Goal: Transaction & Acquisition: Book appointment/travel/reservation

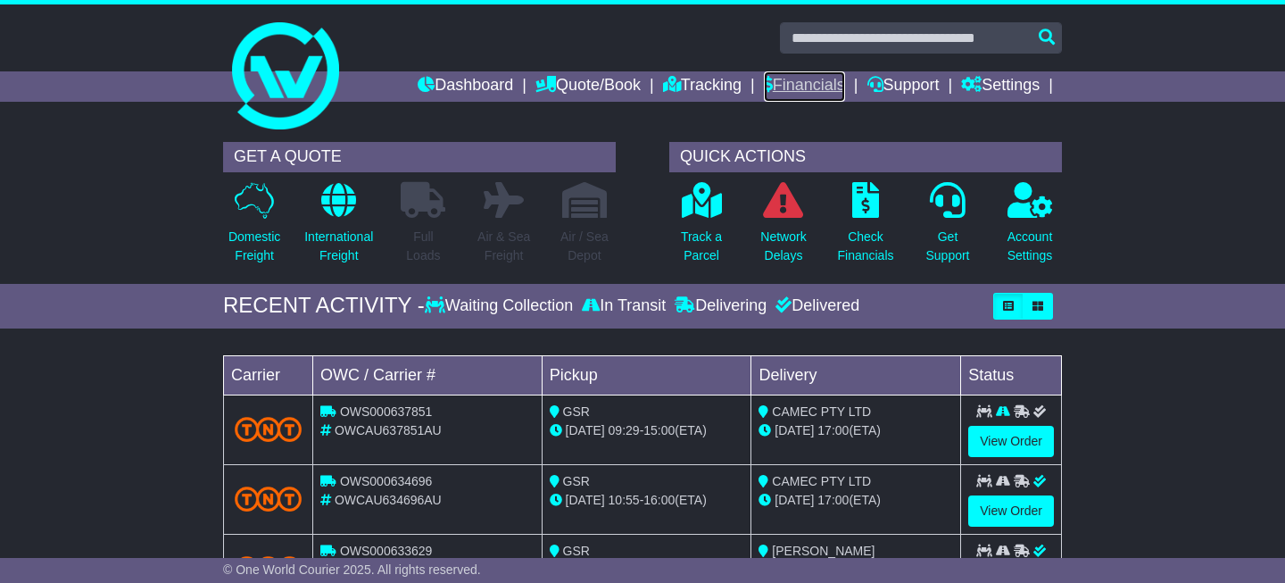
click at [801, 90] on link "Financials" at bounding box center [804, 86] width 81 height 30
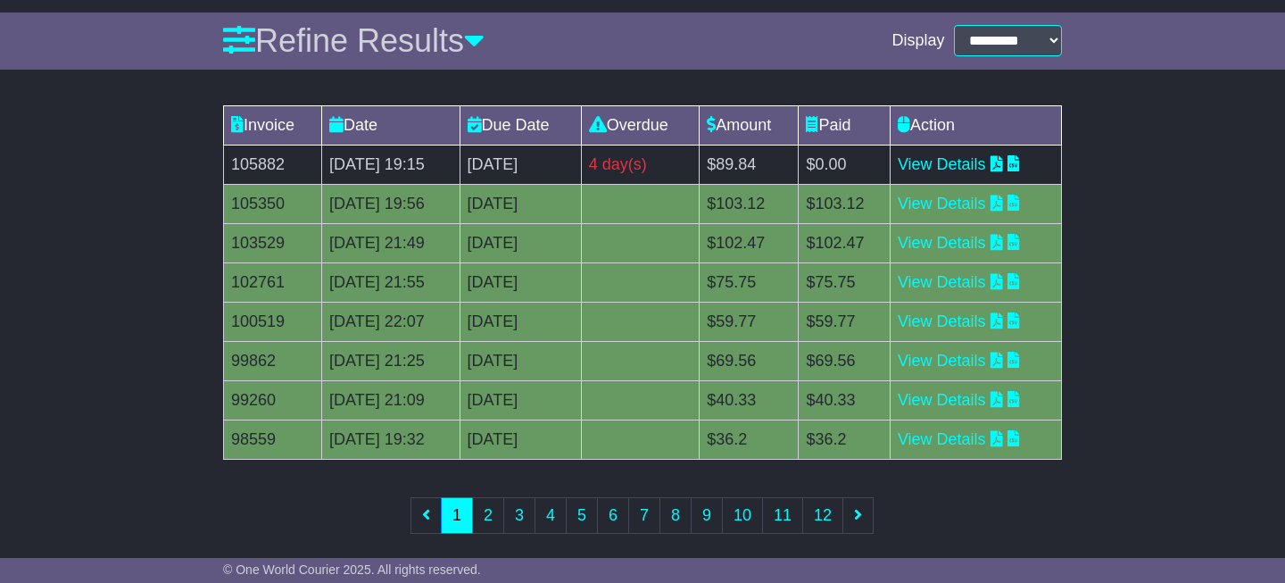
scroll to position [266, 0]
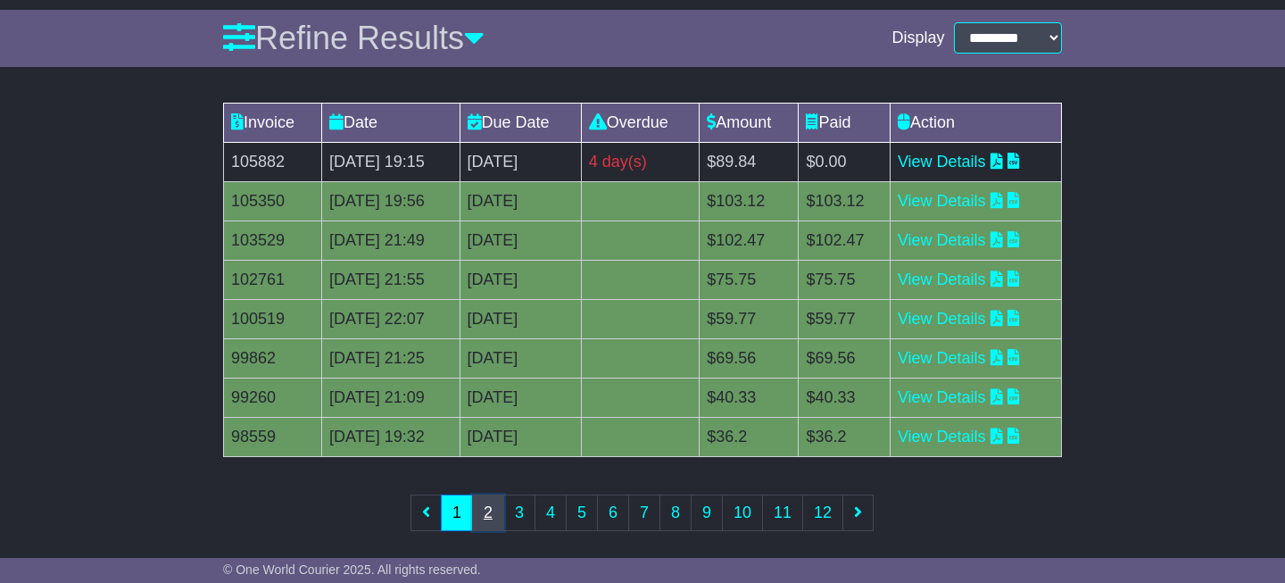
click at [487, 519] on link "2" at bounding box center [488, 512] width 32 height 37
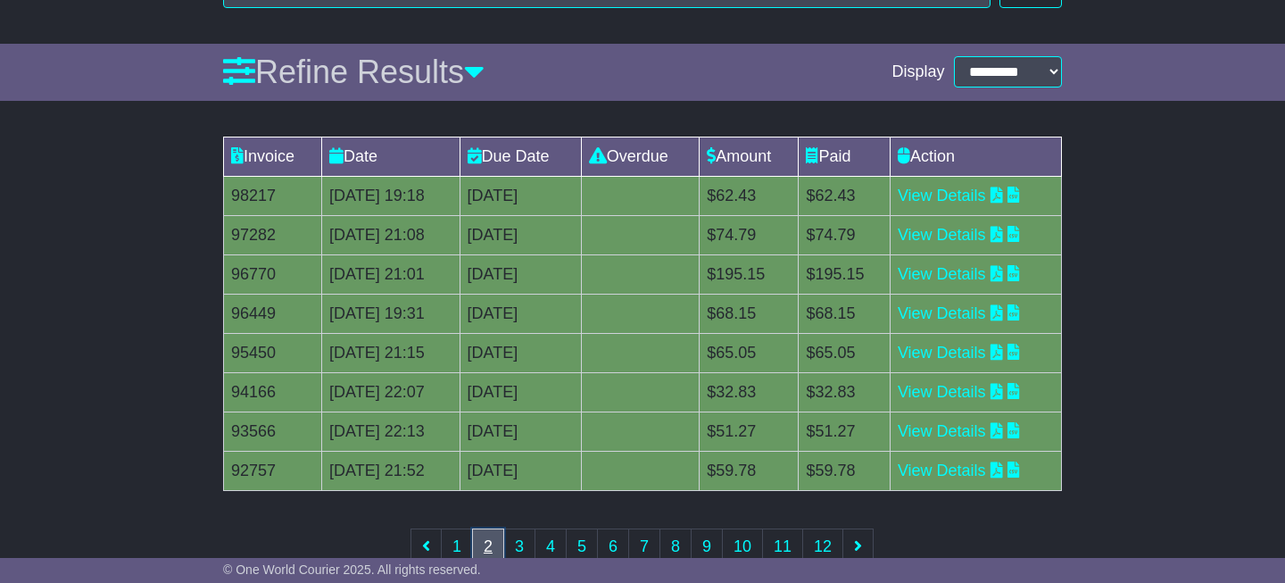
scroll to position [229, 0]
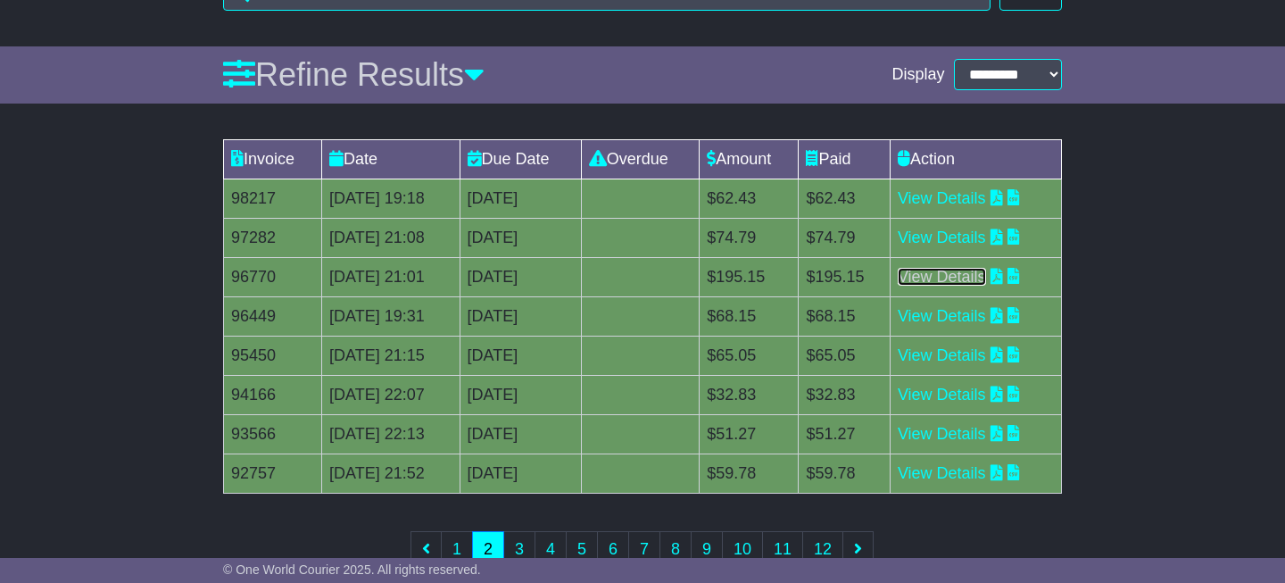
click at [940, 279] on link "View Details" at bounding box center [942, 277] width 88 height 18
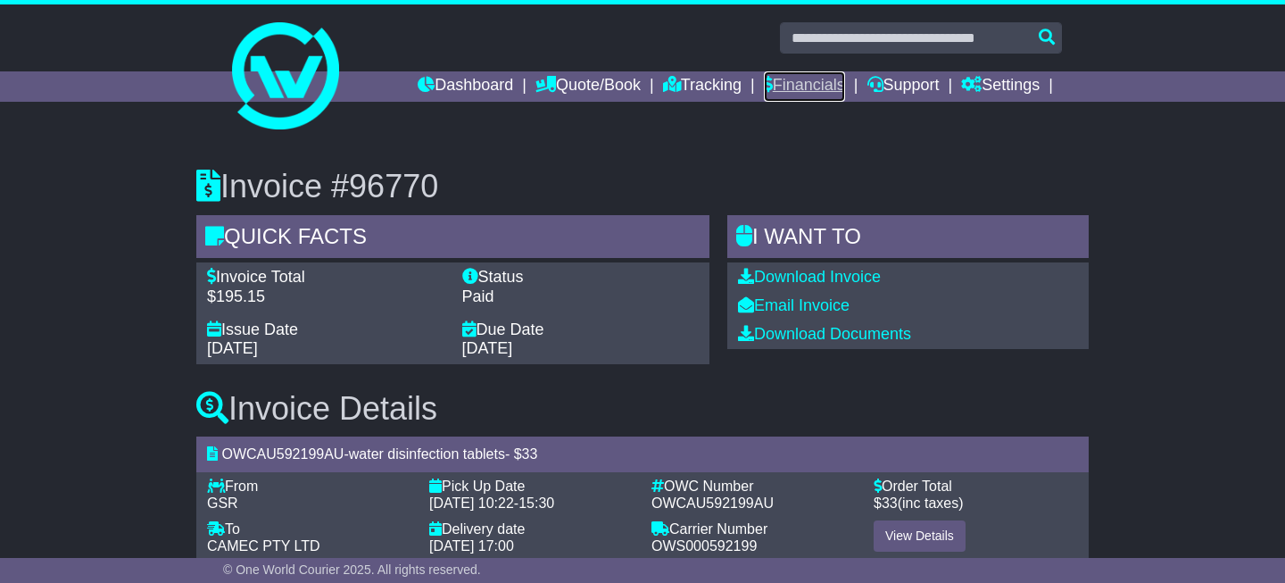
click at [788, 88] on link "Financials" at bounding box center [804, 86] width 81 height 30
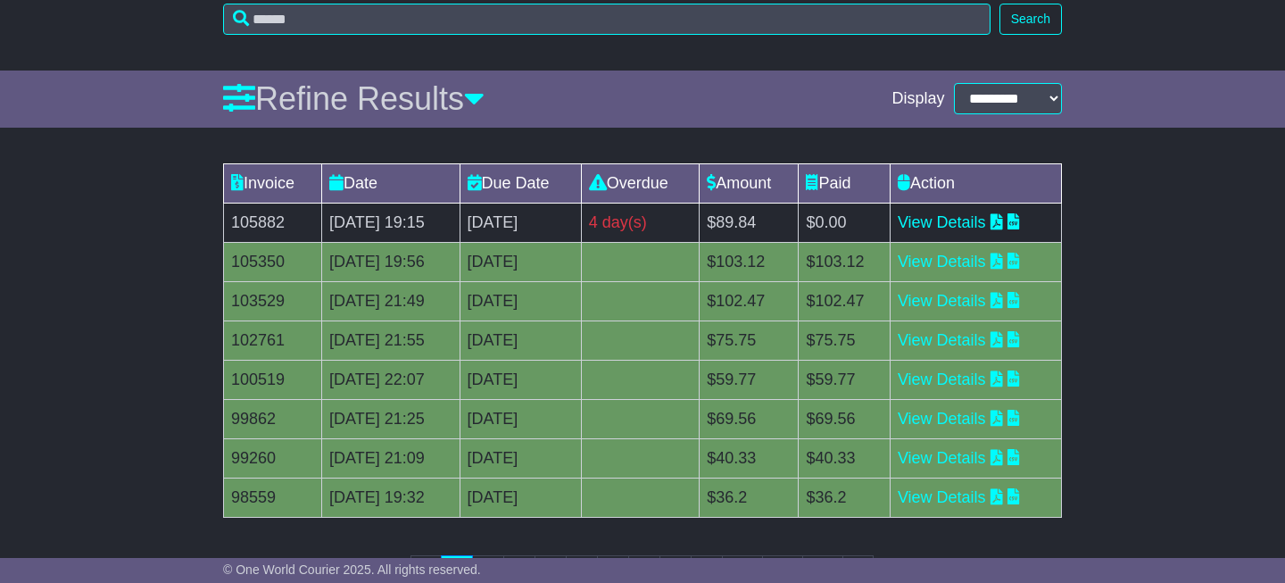
scroll to position [280, 0]
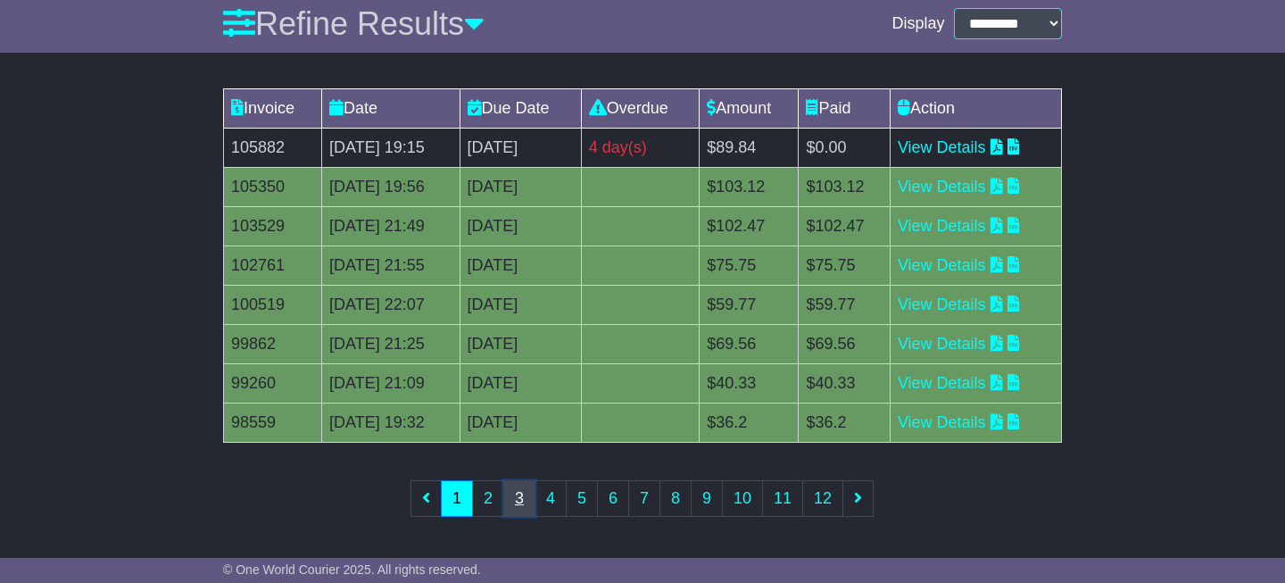
click at [520, 503] on link "3" at bounding box center [519, 498] width 32 height 37
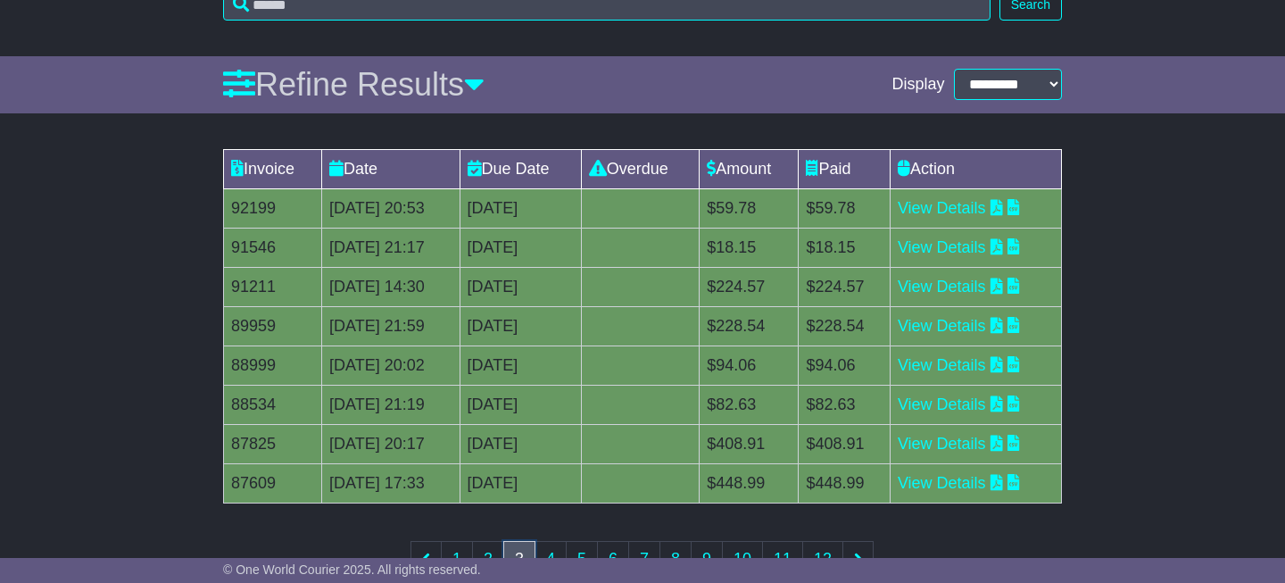
scroll to position [231, 0]
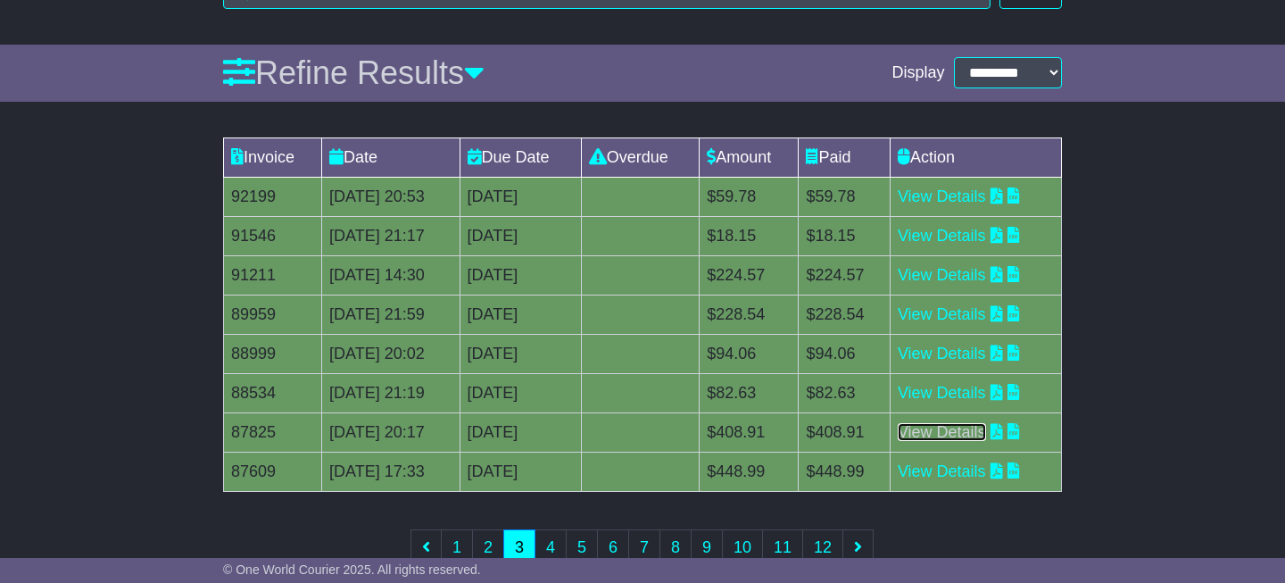
click at [956, 429] on link "View Details" at bounding box center [942, 432] width 88 height 18
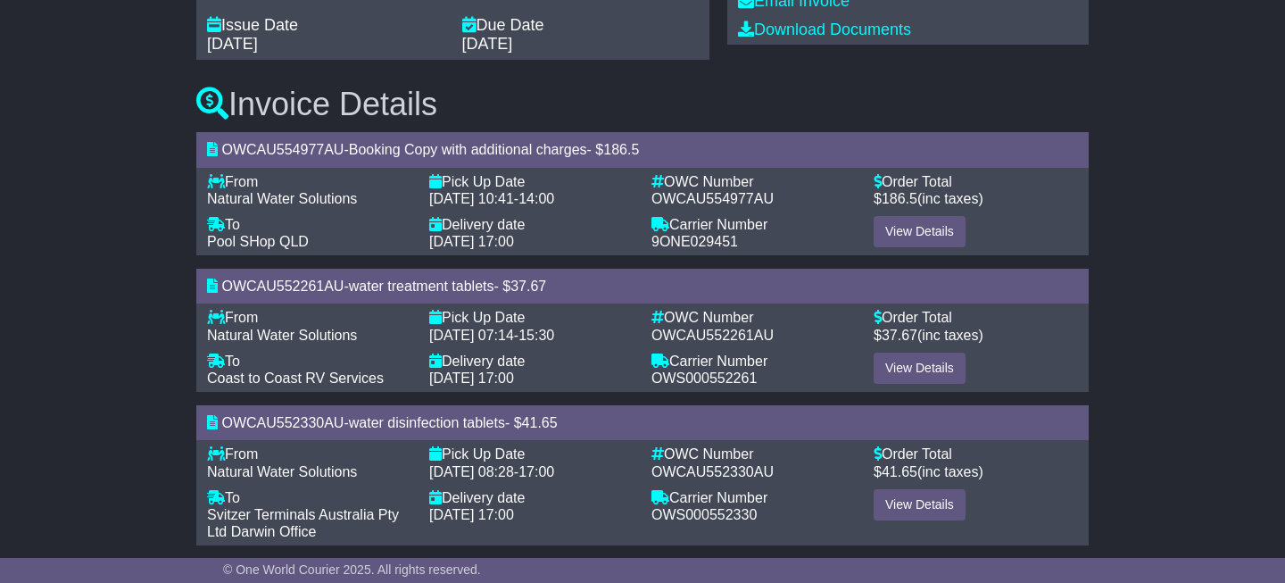
scroll to position [310, 0]
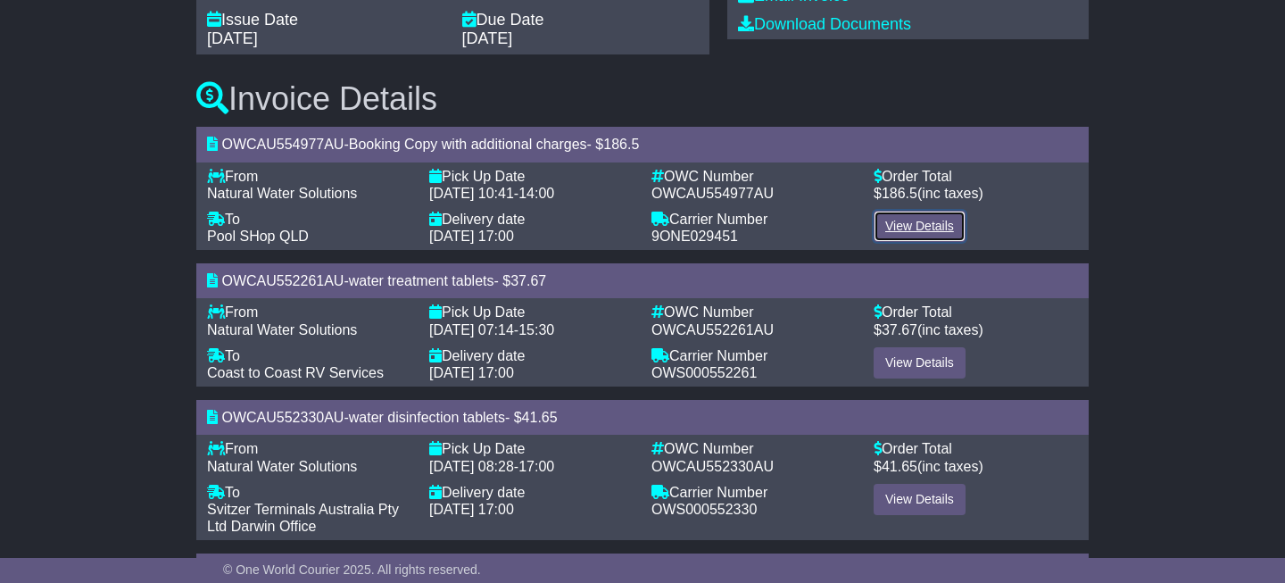
click at [900, 229] on link "View Details" at bounding box center [920, 226] width 92 height 31
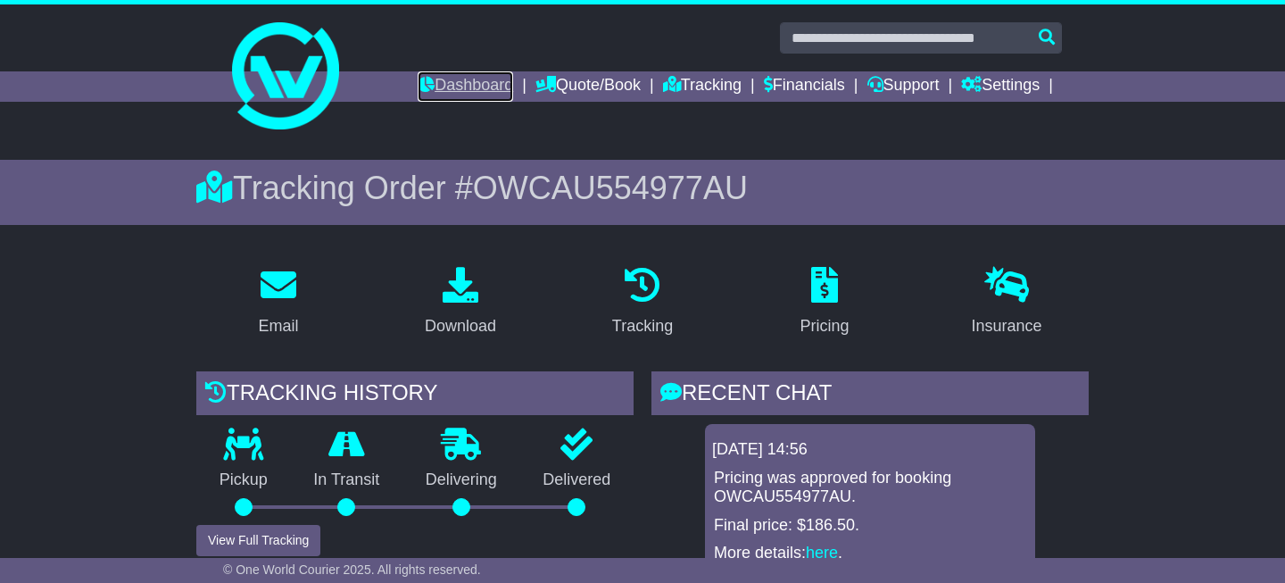
click at [452, 87] on link "Dashboard" at bounding box center [465, 86] width 95 height 30
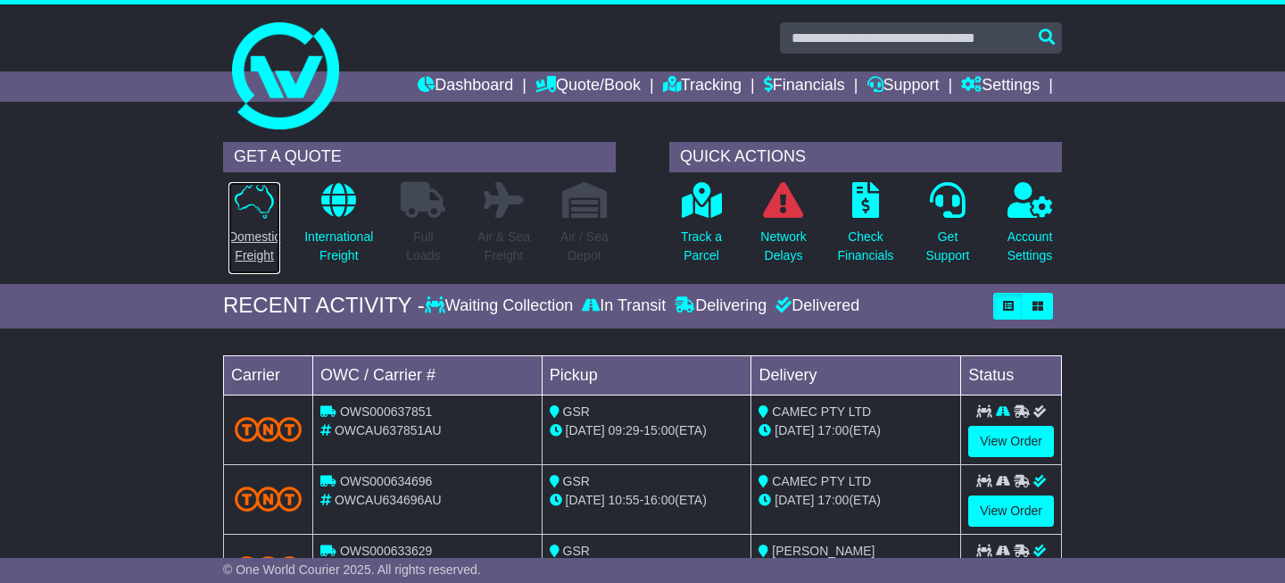
click at [255, 202] on icon at bounding box center [254, 200] width 39 height 37
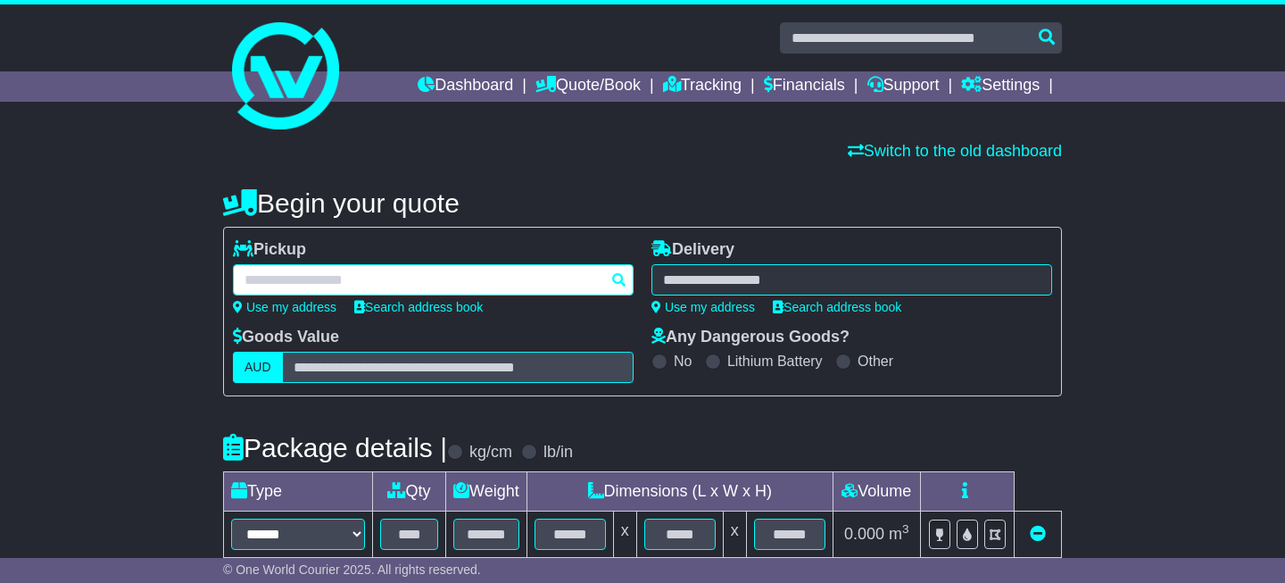
click at [370, 283] on div at bounding box center [433, 279] width 401 height 31
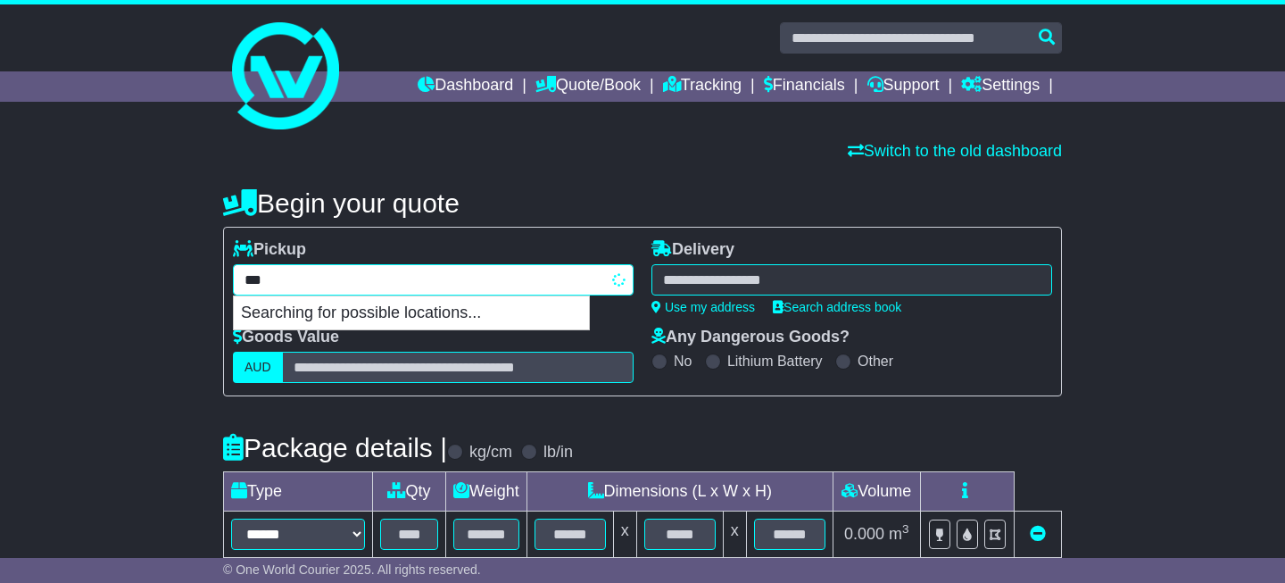
type input "****"
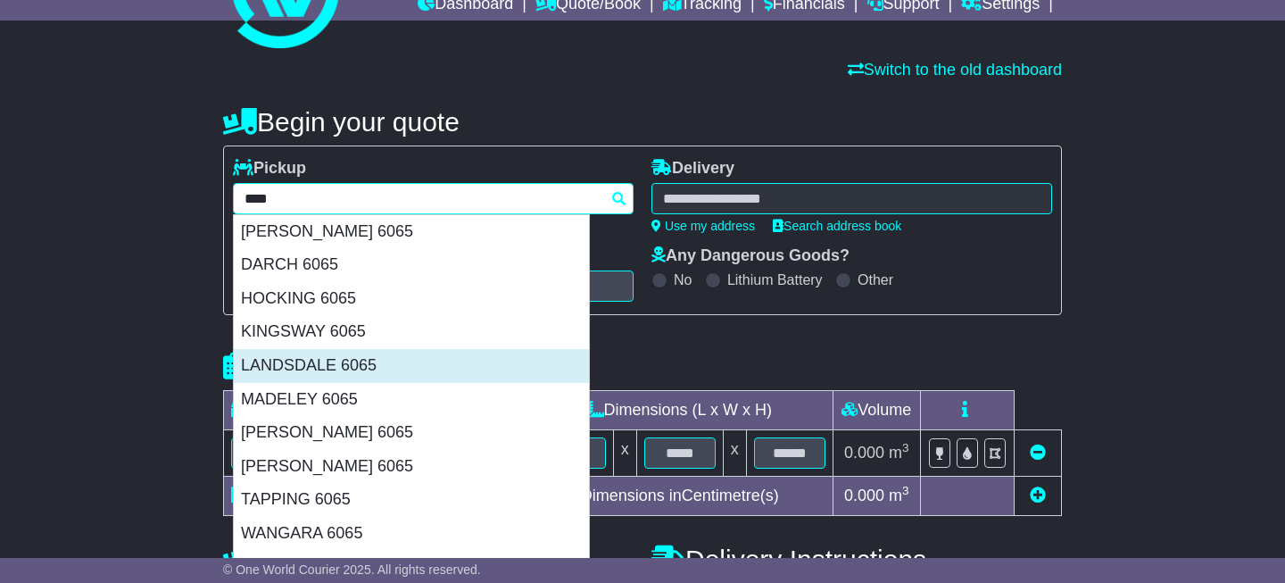
scroll to position [80, 0]
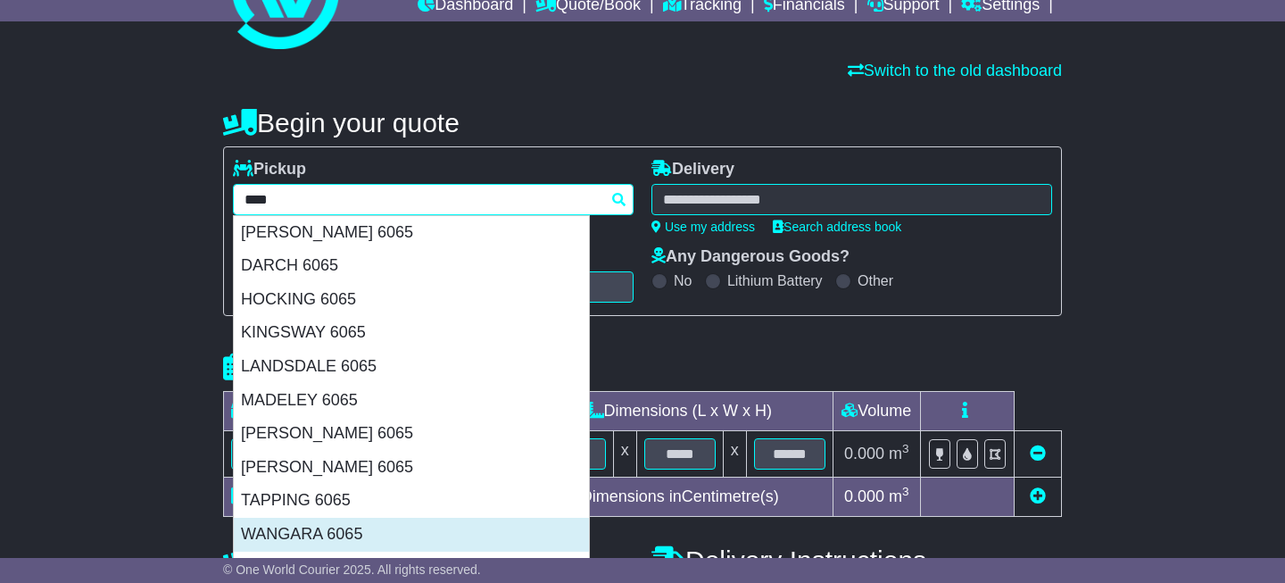
click at [327, 528] on div "WANGARA 6065" at bounding box center [411, 535] width 355 height 34
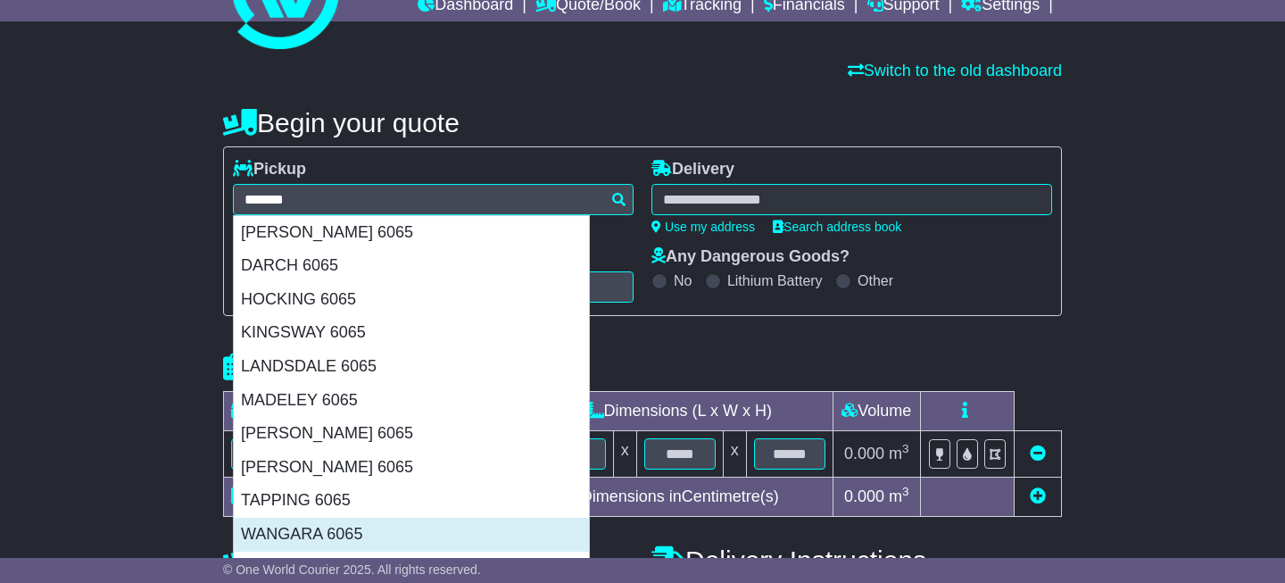
type input "**********"
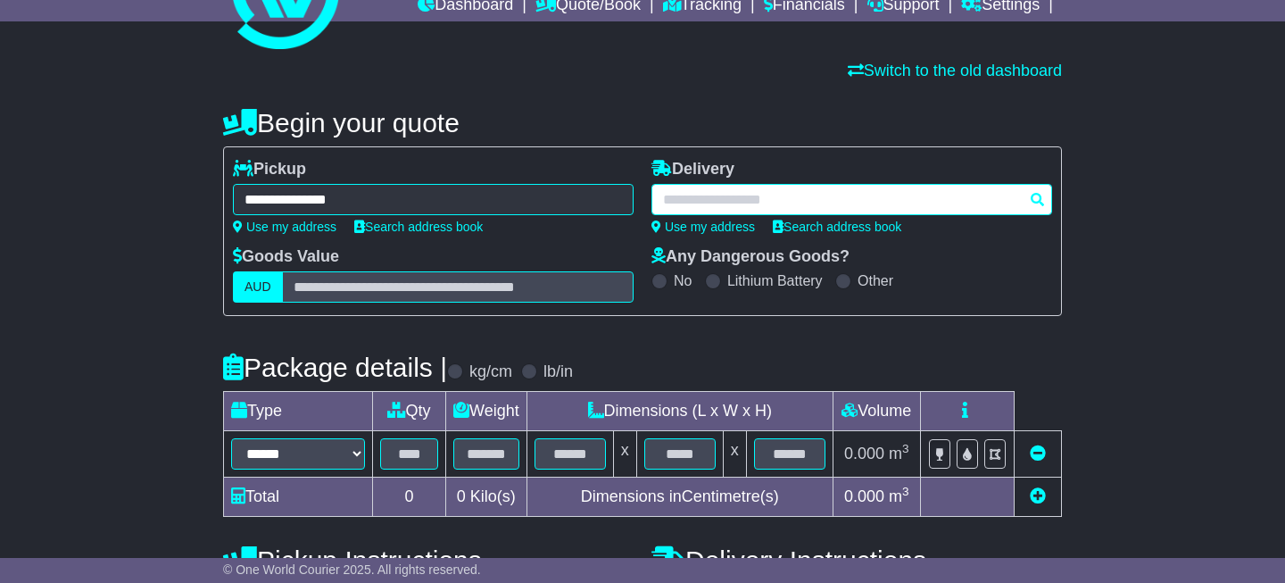
click at [689, 201] on div at bounding box center [851, 199] width 401 height 31
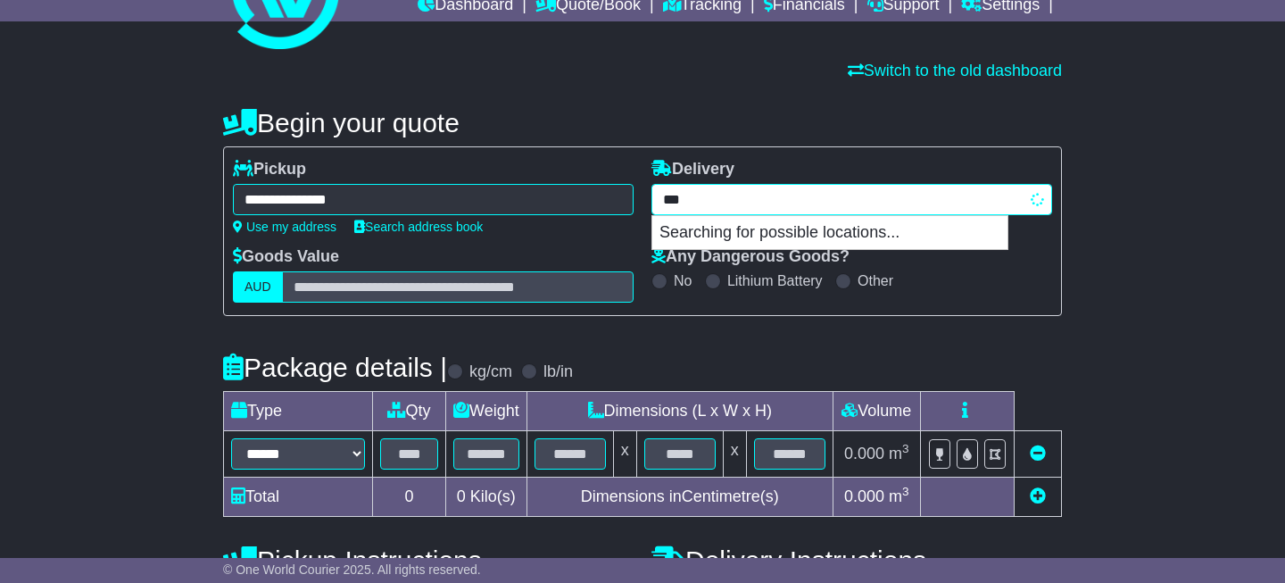
type input "****"
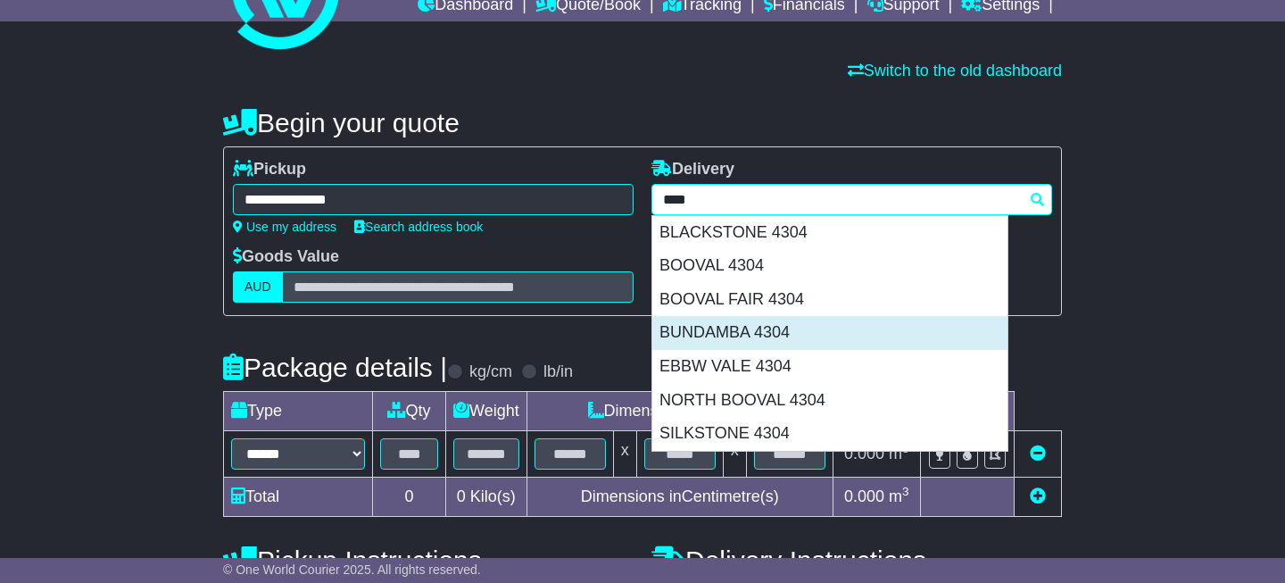
click at [724, 334] on div "BUNDAMBA 4304" at bounding box center [829, 333] width 355 height 34
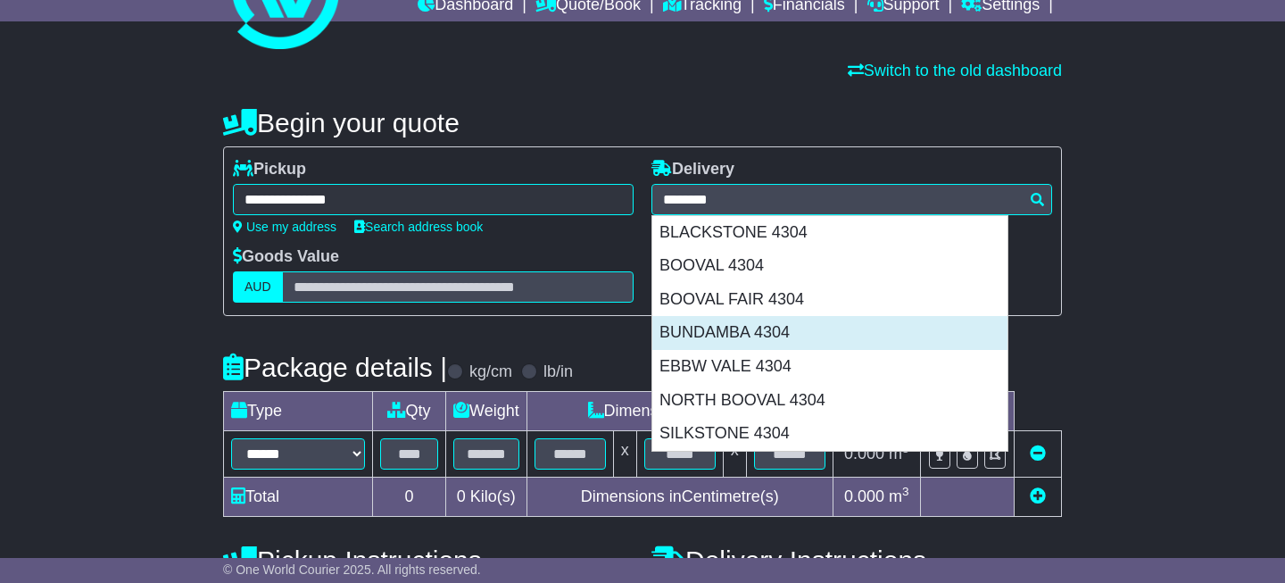
type input "**********"
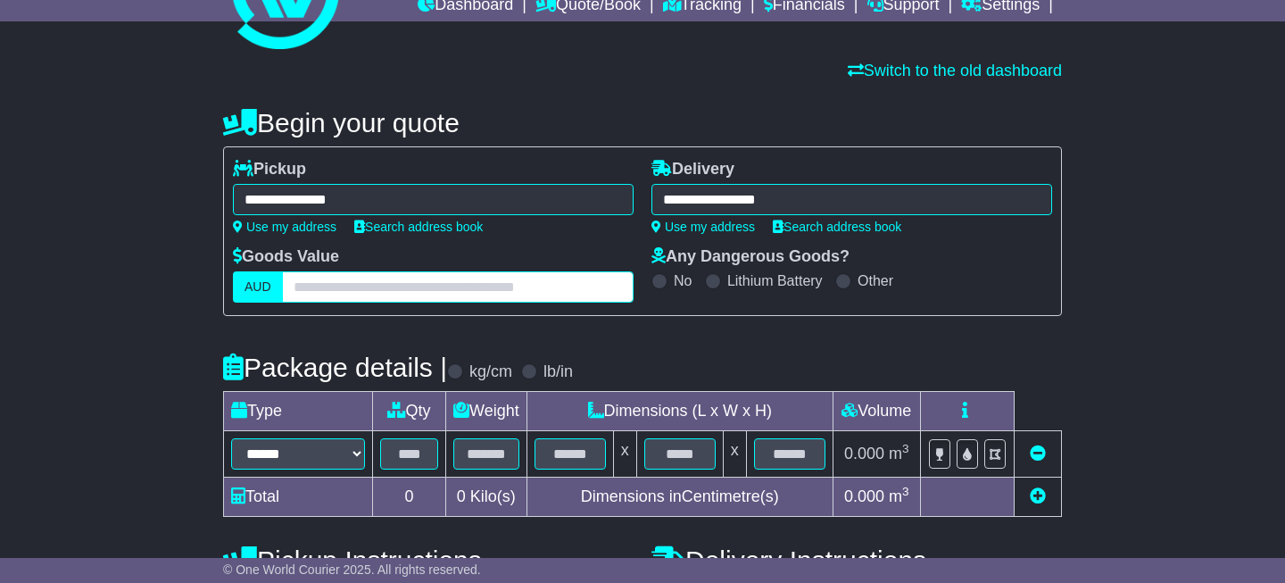
click at [333, 288] on input "text" at bounding box center [458, 286] width 352 height 31
type input "****"
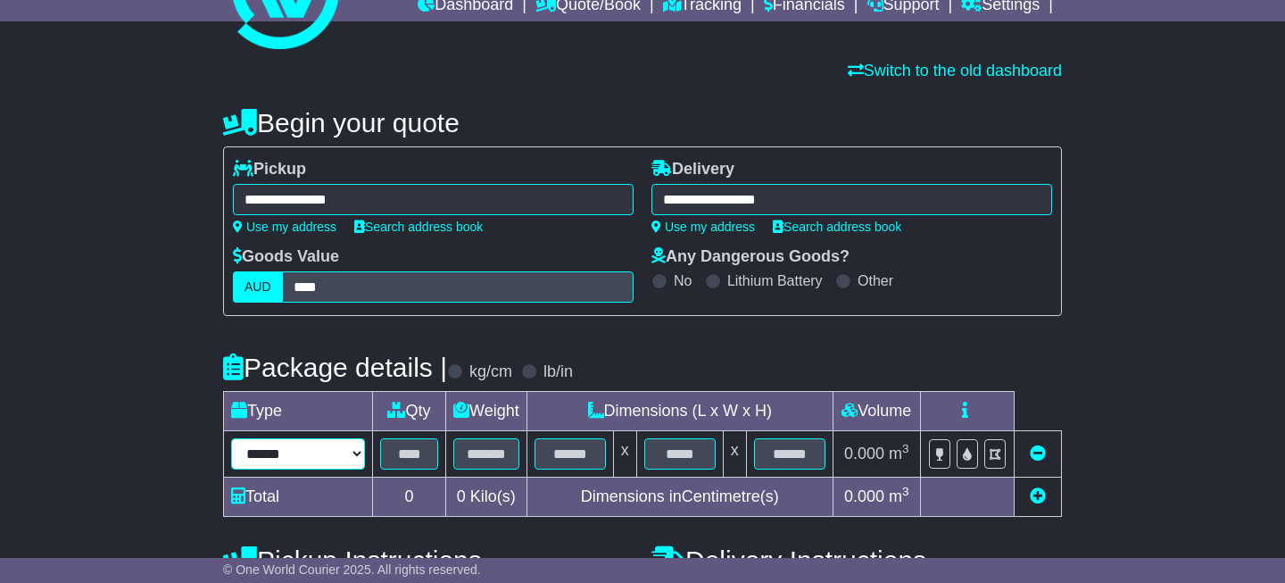
click at [357, 458] on select "****** ****** *** ******** ***** **** **** ****** *** *******" at bounding box center [298, 453] width 134 height 31
select select "*****"
click at [231, 438] on select "****** ****** *** ******** ***** **** **** ****** *** *******" at bounding box center [298, 453] width 134 height 31
click at [423, 455] on input "text" at bounding box center [409, 453] width 58 height 31
type input "*"
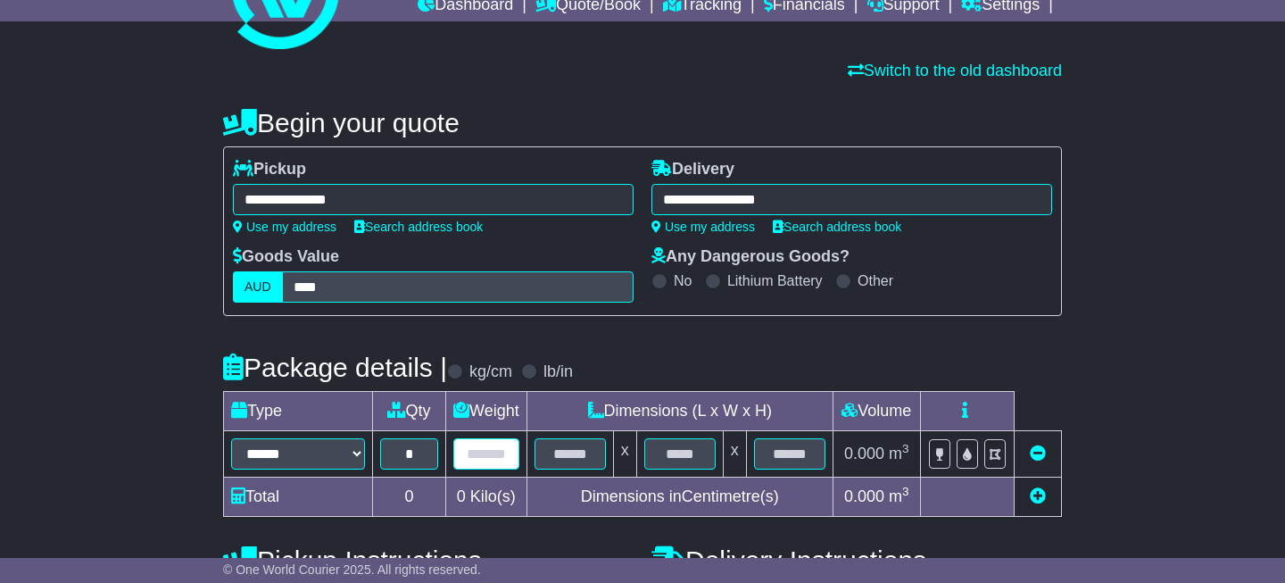
click at [497, 456] on input "text" at bounding box center [486, 453] width 66 height 31
type input "***"
click at [582, 458] on input "text" at bounding box center [570, 453] width 71 height 31
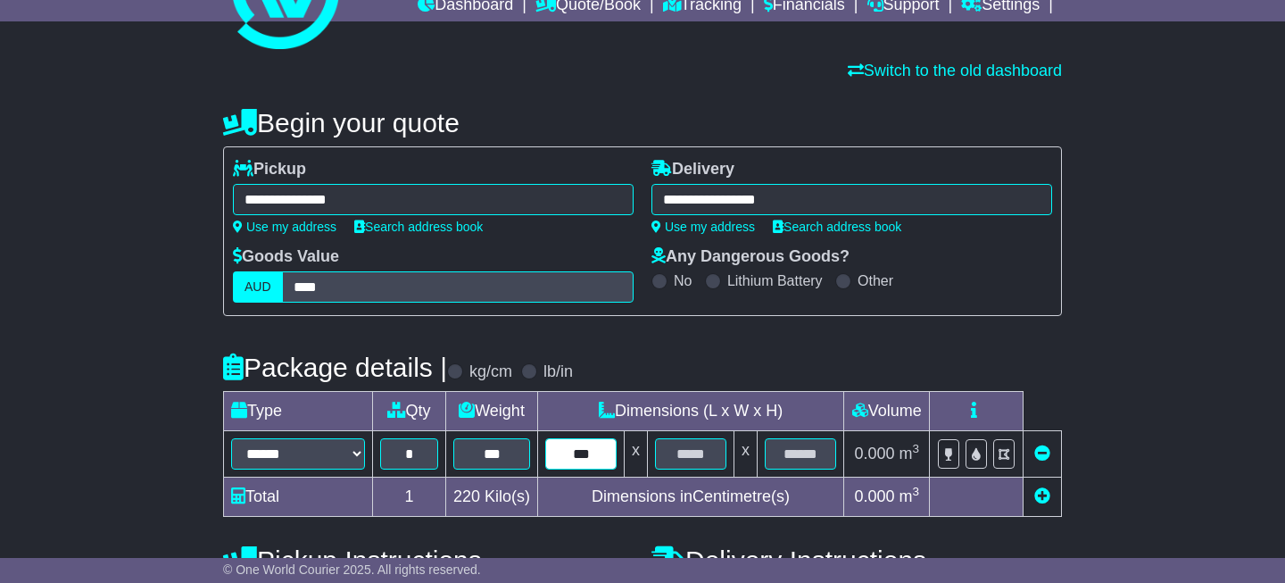
type input "***"
click at [673, 456] on input "text" at bounding box center [690, 453] width 71 height 31
type input "***"
click at [784, 455] on input "text" at bounding box center [800, 453] width 71 height 31
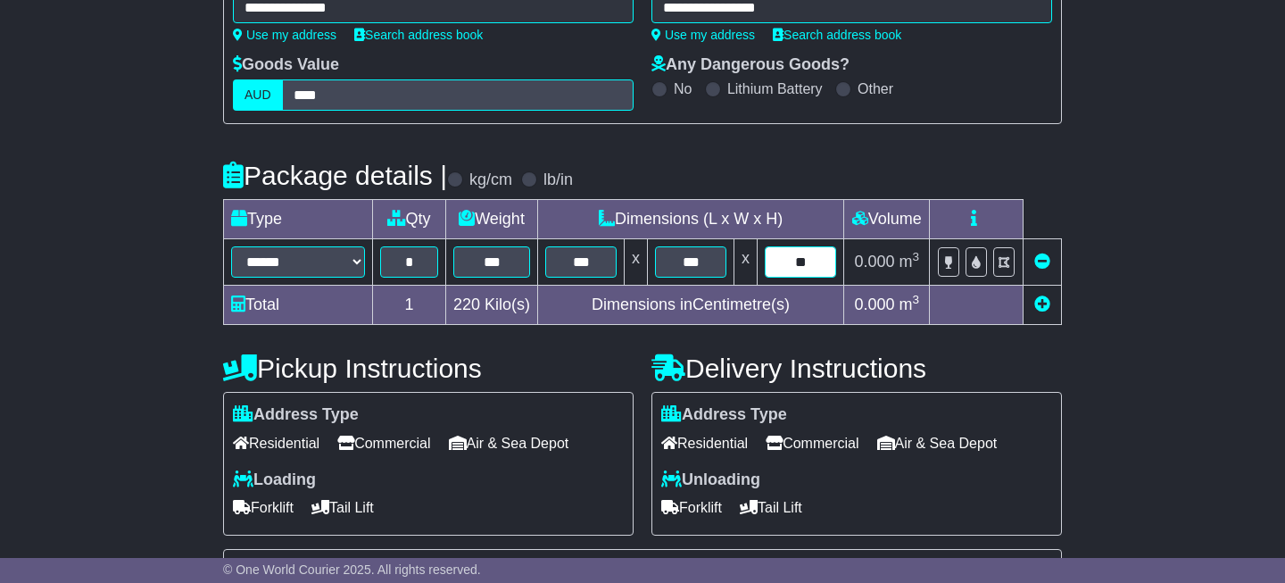
scroll to position [275, 0]
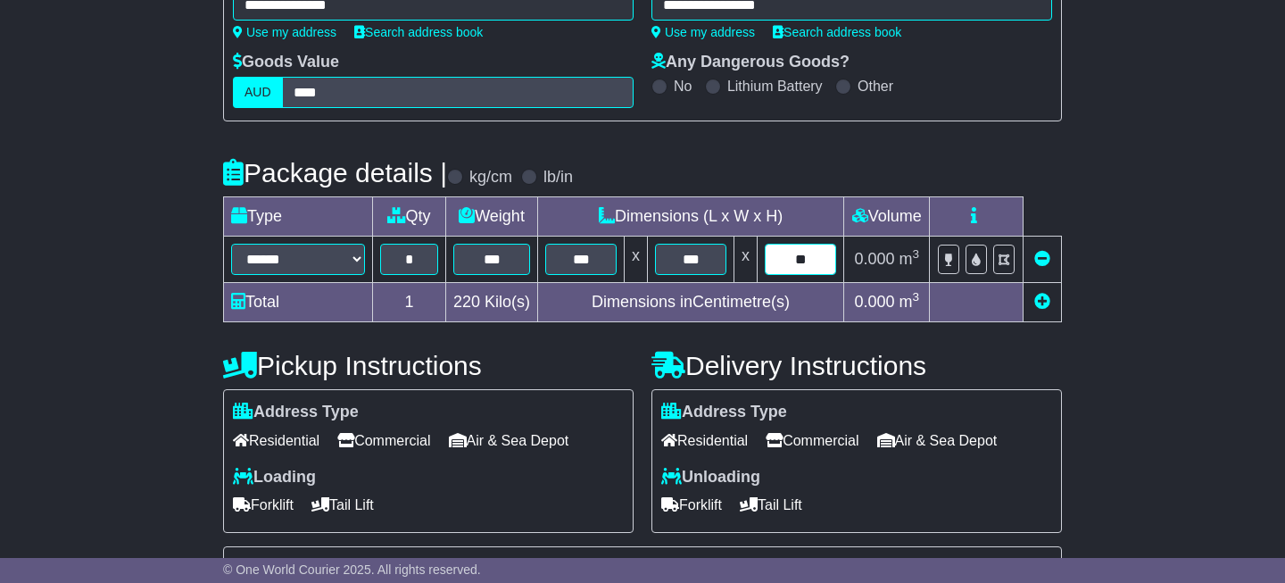
type input "**"
click at [401, 441] on span "Commercial" at bounding box center [383, 441] width 93 height 28
click at [834, 443] on span "Commercial" at bounding box center [812, 441] width 93 height 28
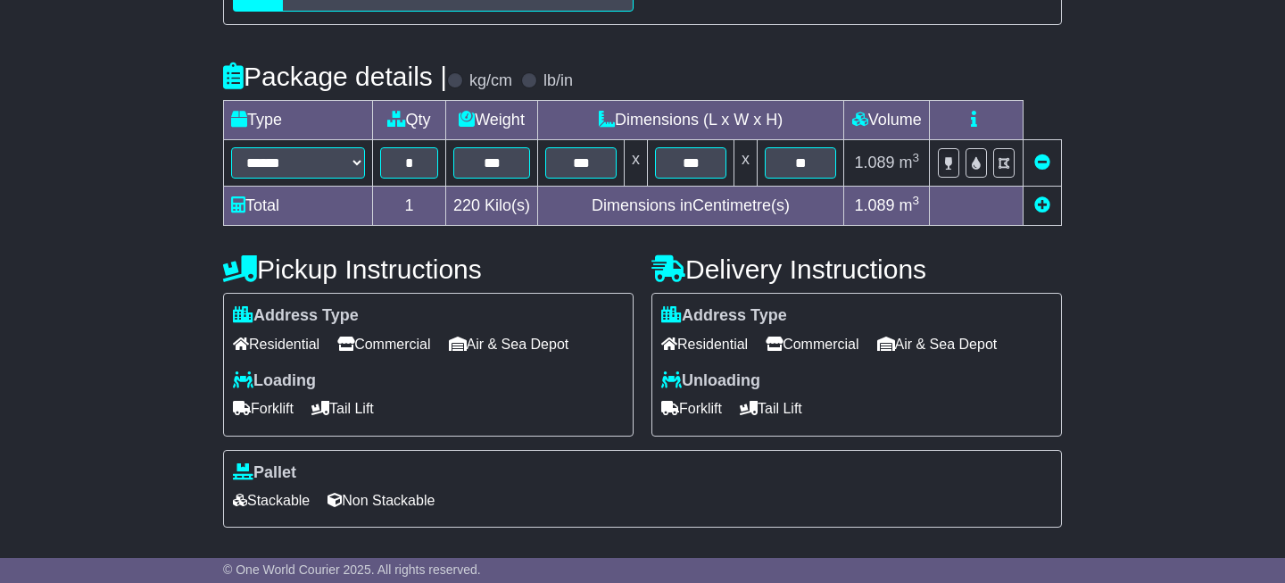
scroll to position [383, 0]
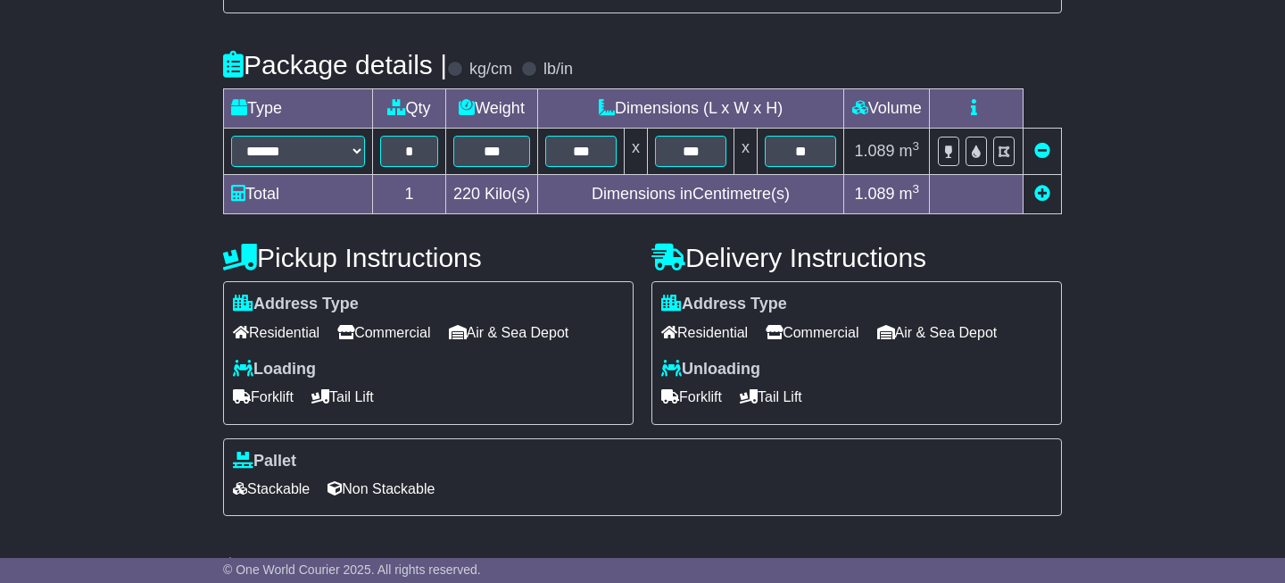
click at [274, 402] on span "Forklift" at bounding box center [263, 397] width 61 height 28
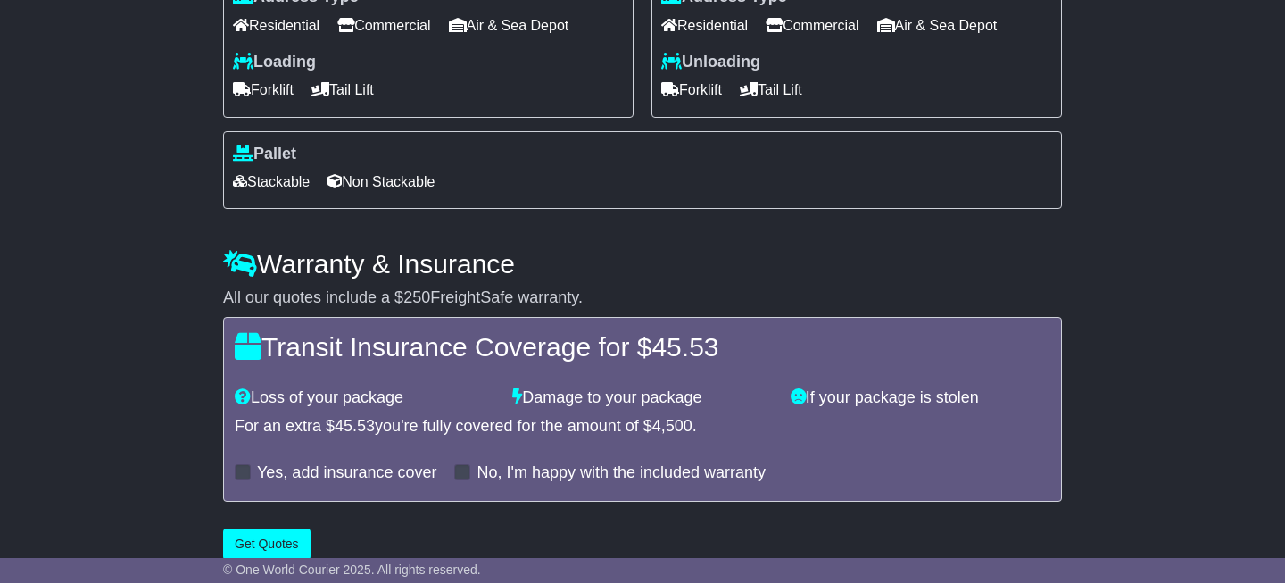
scroll to position [715, 0]
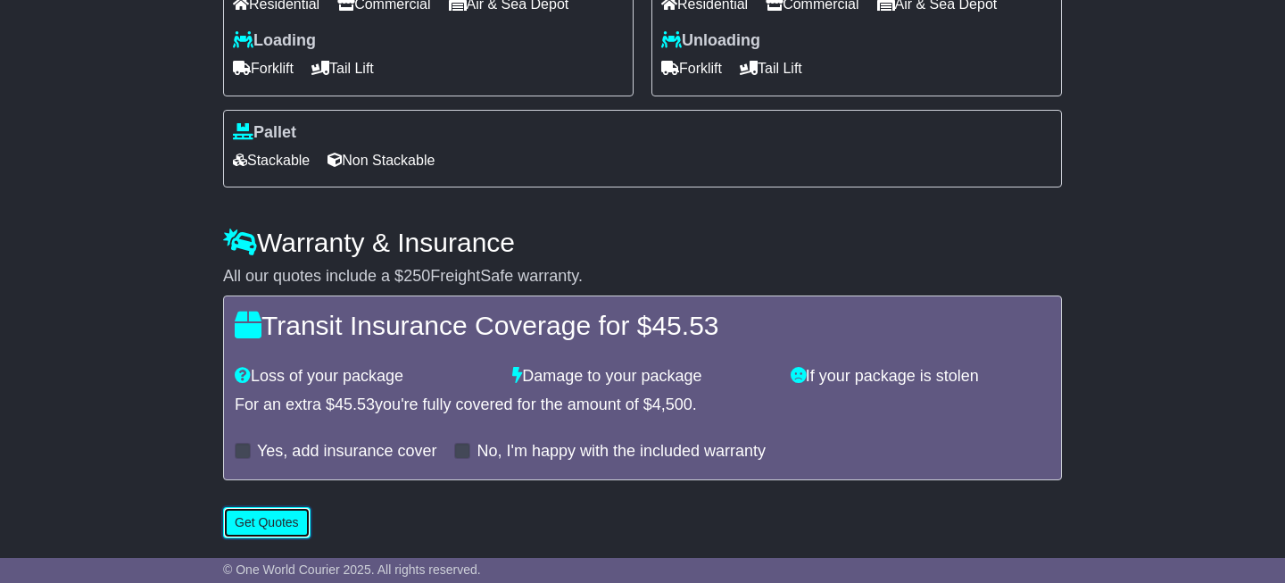
click at [278, 525] on button "Get Quotes" at bounding box center [266, 522] width 87 height 31
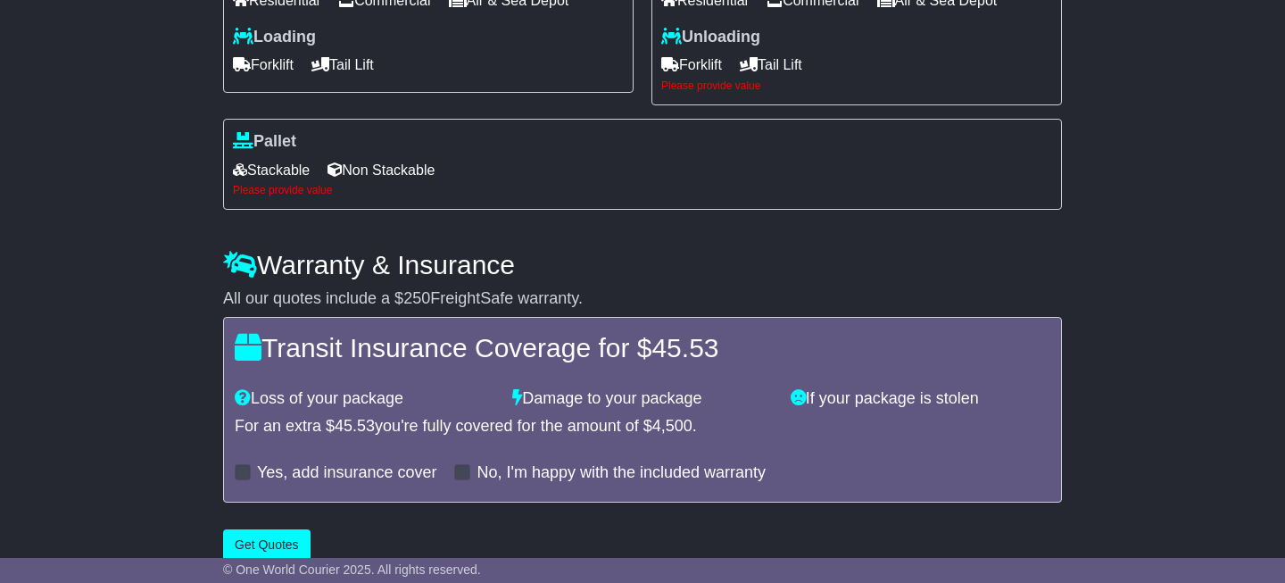
click at [292, 171] on span "Stackable" at bounding box center [271, 170] width 77 height 28
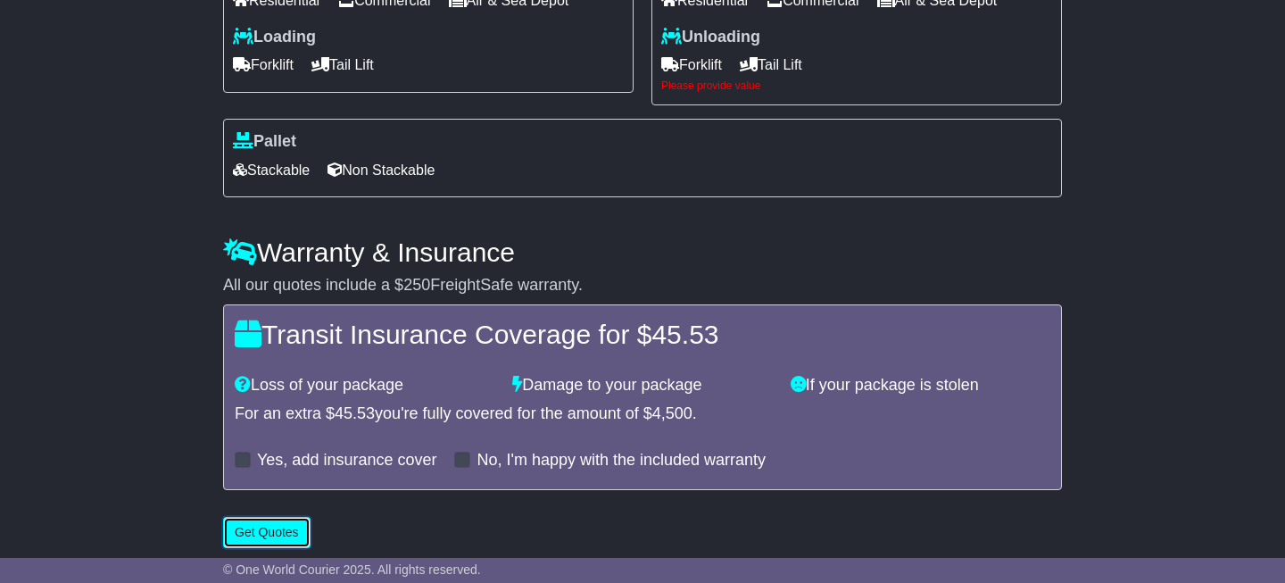
click at [275, 536] on button "Get Quotes" at bounding box center [266, 532] width 87 height 31
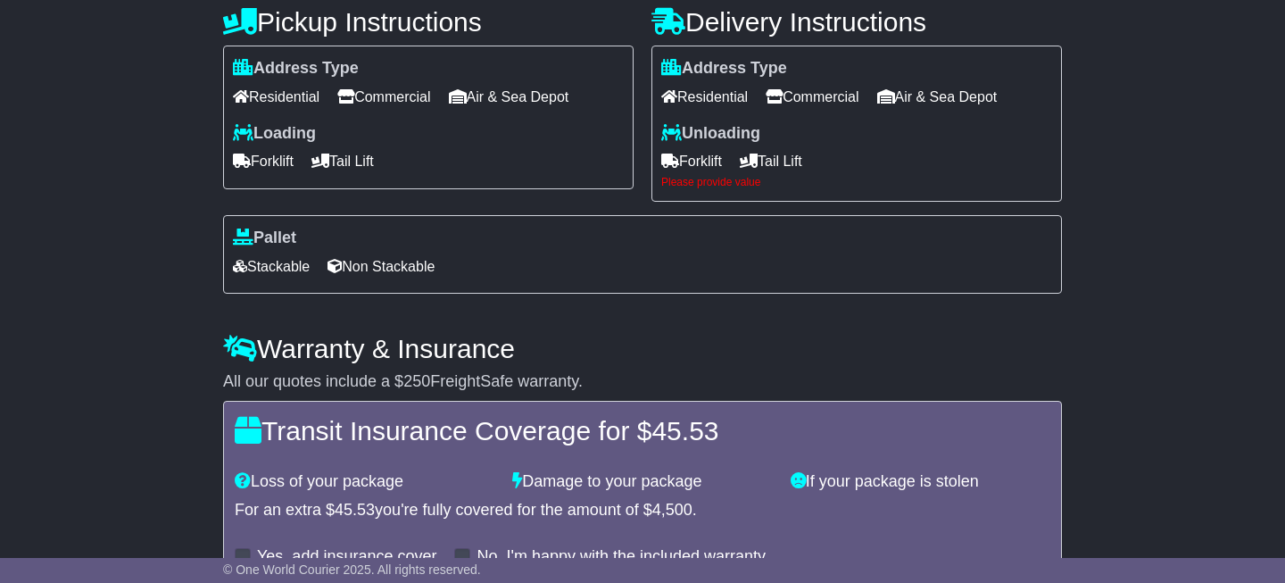
scroll to position [613, 0]
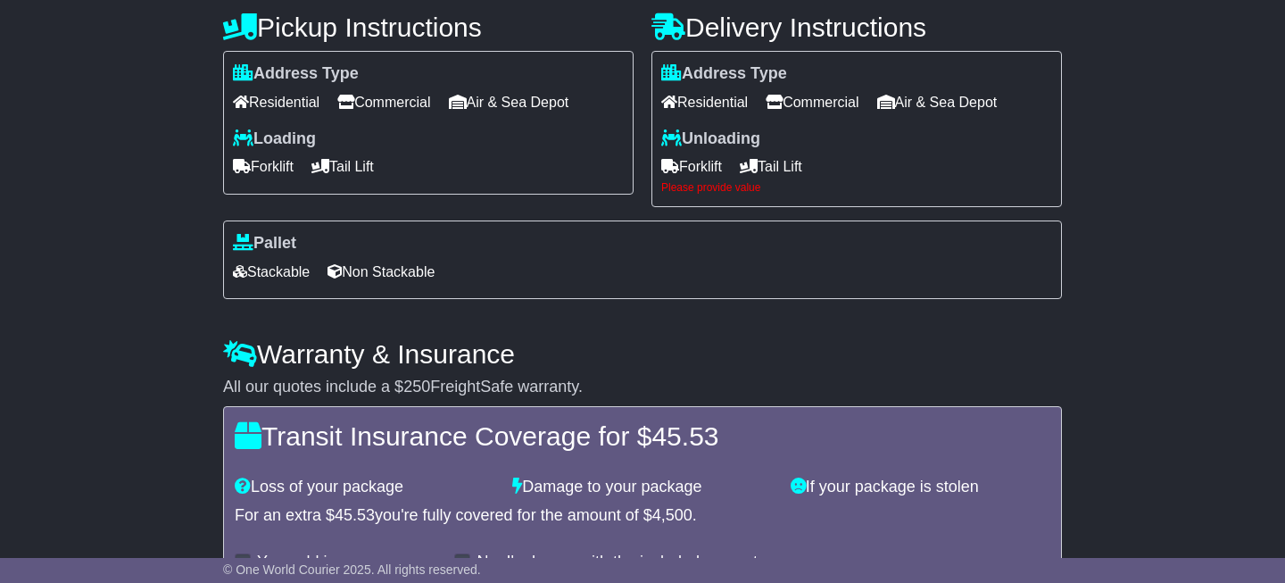
click at [701, 139] on label "Unloading" at bounding box center [710, 139] width 99 height 20
click at [723, 143] on label "Unloading" at bounding box center [710, 139] width 99 height 20
click at [294, 171] on span "Forklift" at bounding box center [263, 167] width 61 height 28
click at [286, 170] on span "Forklift" at bounding box center [263, 167] width 61 height 28
click at [263, 162] on span "Forklift" at bounding box center [263, 167] width 61 height 28
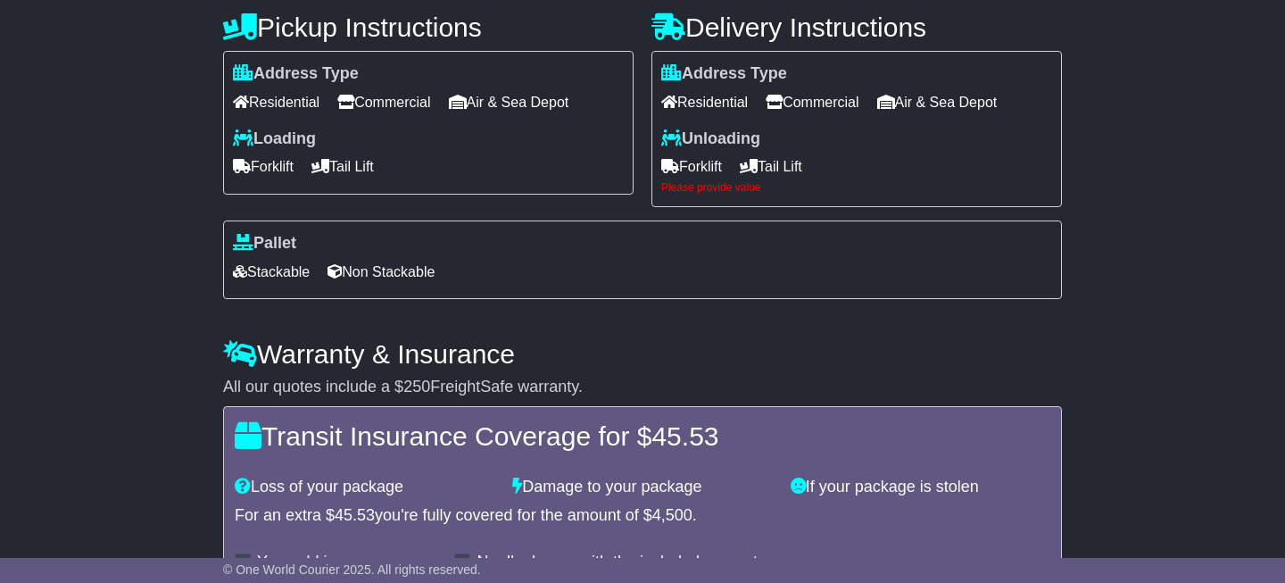
click at [276, 142] on label "Loading" at bounding box center [274, 139] width 83 height 20
click at [722, 143] on label "Unloading" at bounding box center [710, 139] width 99 height 20
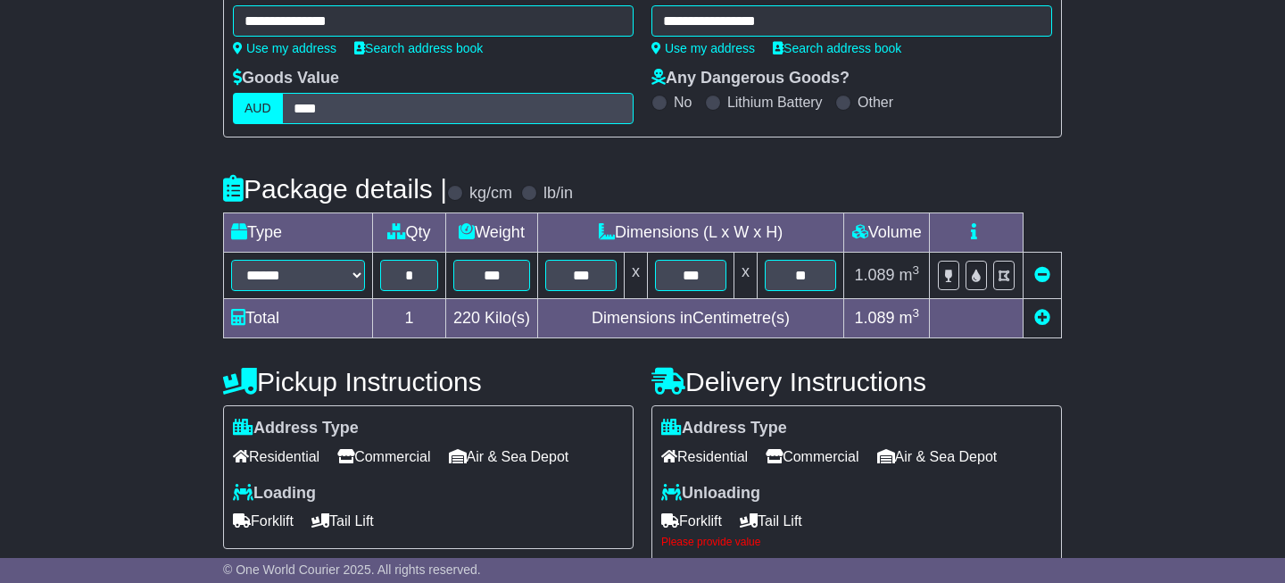
scroll to position [261, 0]
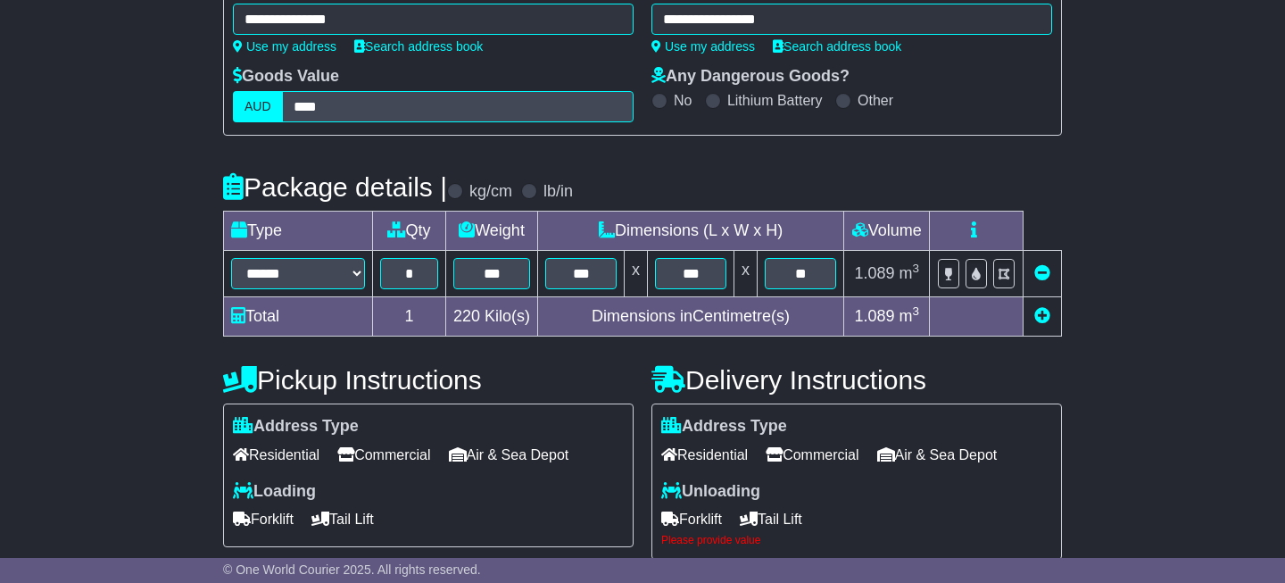
click at [823, 461] on span "Commercial" at bounding box center [812, 455] width 93 height 28
click at [738, 495] on label "Unloading" at bounding box center [710, 492] width 99 height 20
click at [702, 524] on span "Forklift" at bounding box center [691, 519] width 61 height 28
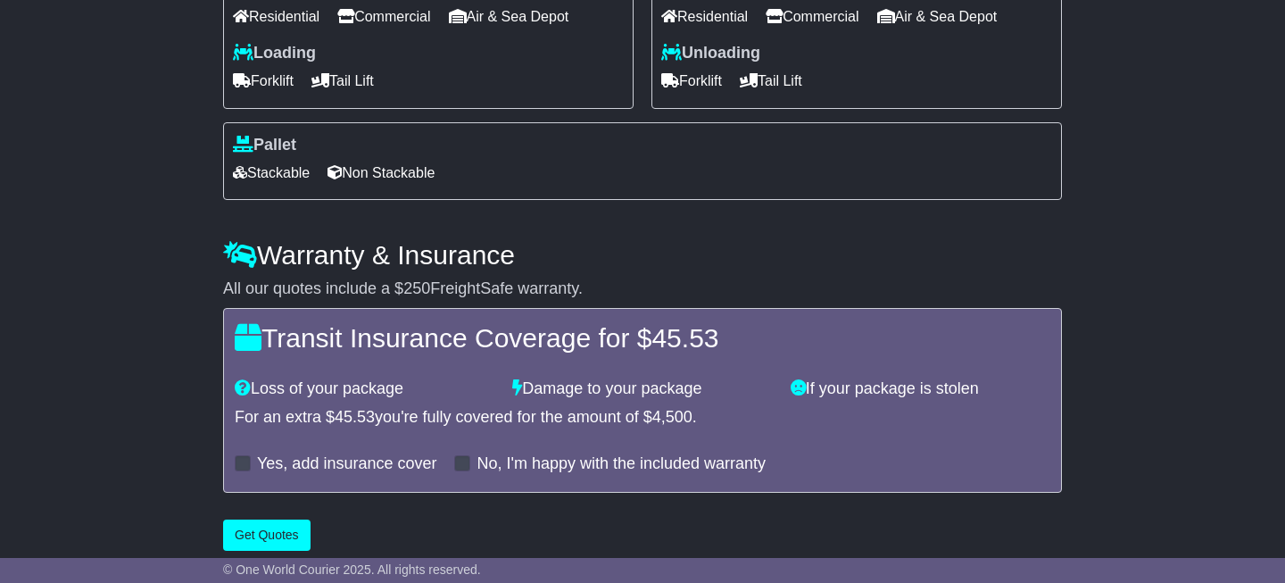
scroll to position [718, 0]
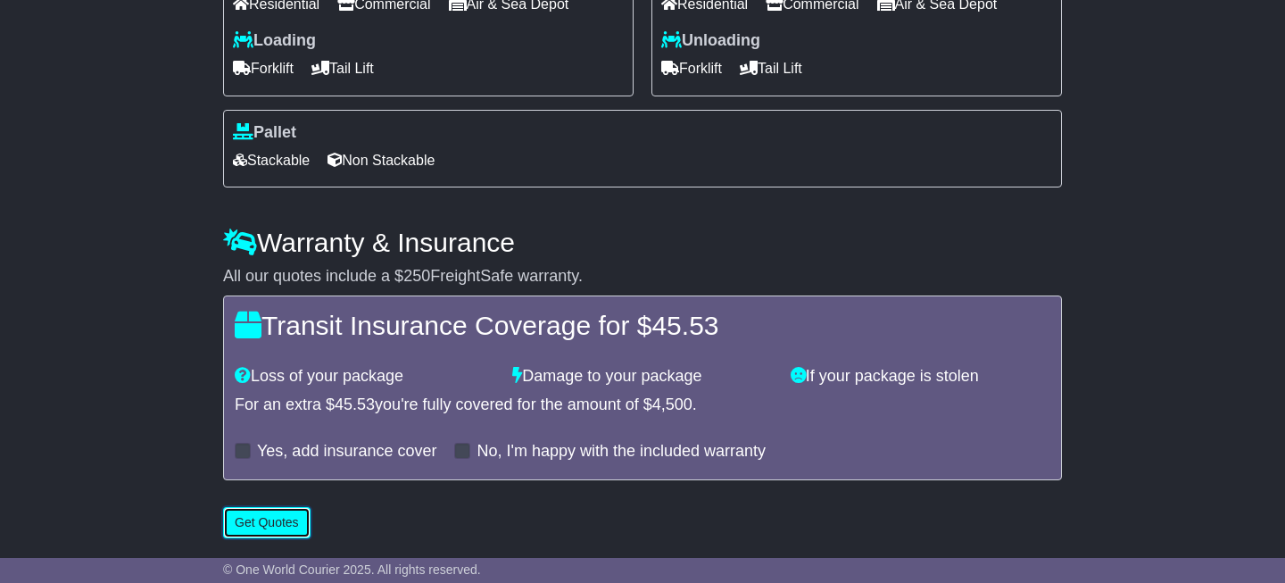
click at [280, 526] on button "Get Quotes" at bounding box center [266, 522] width 87 height 31
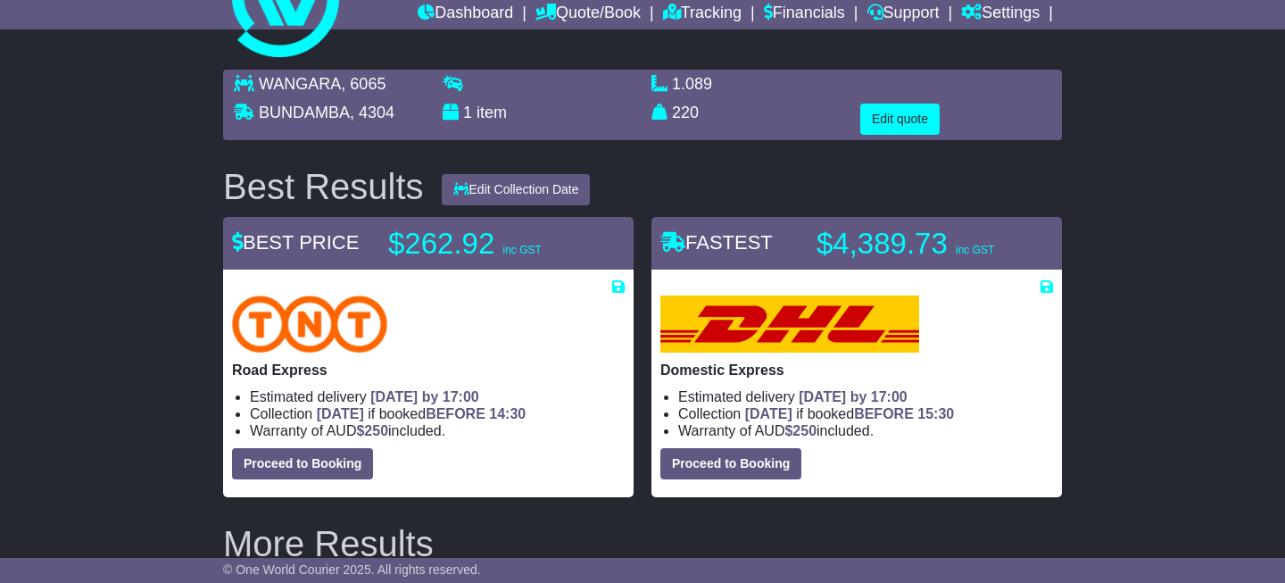
scroll to position [0, 0]
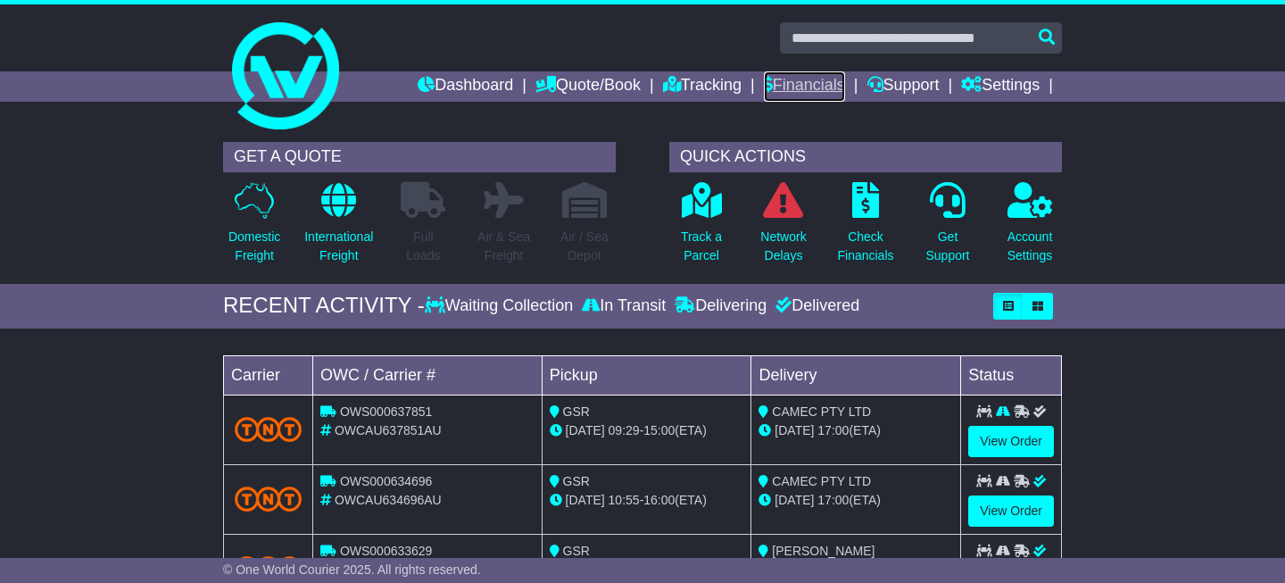
click at [800, 87] on link "Financials" at bounding box center [804, 86] width 81 height 30
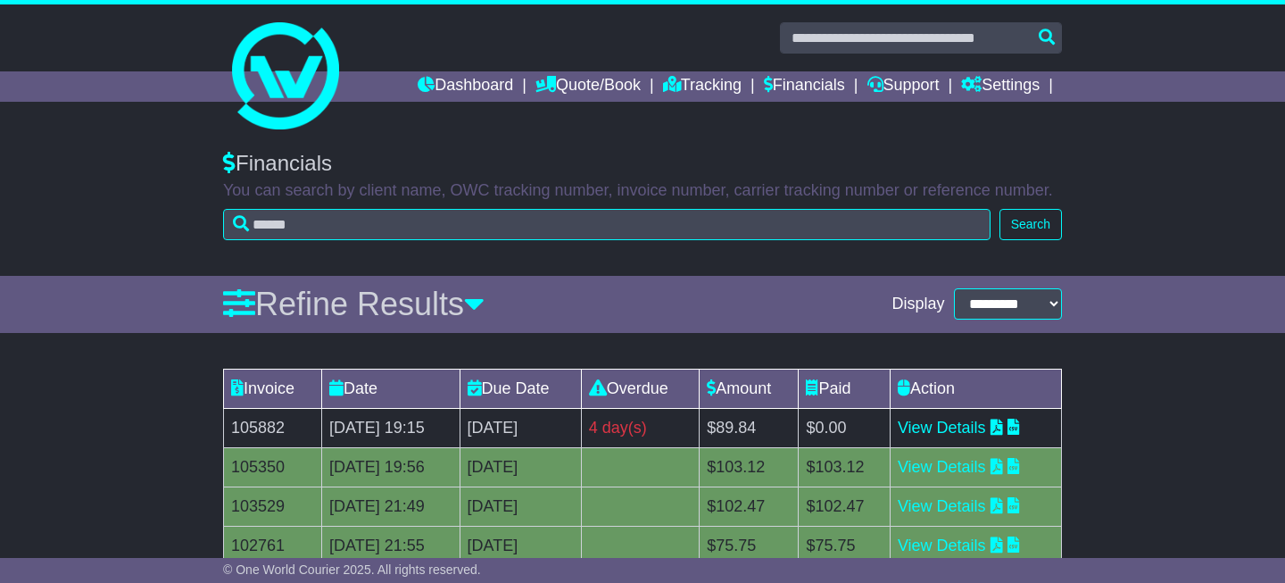
scroll to position [280, 0]
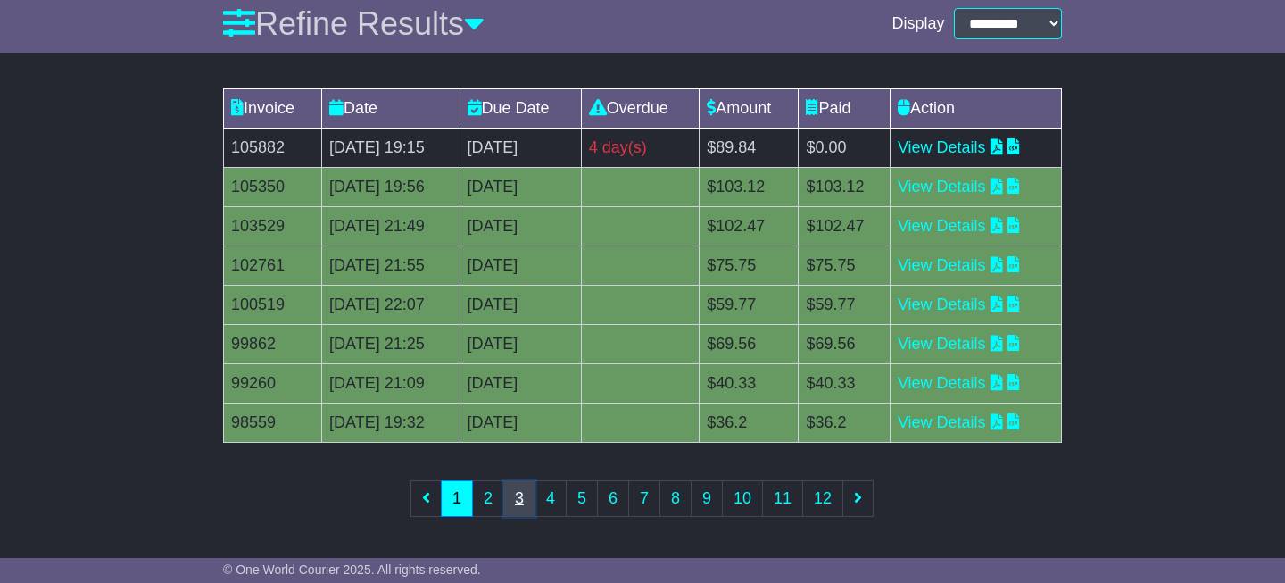
click at [521, 502] on link "3" at bounding box center [519, 498] width 32 height 37
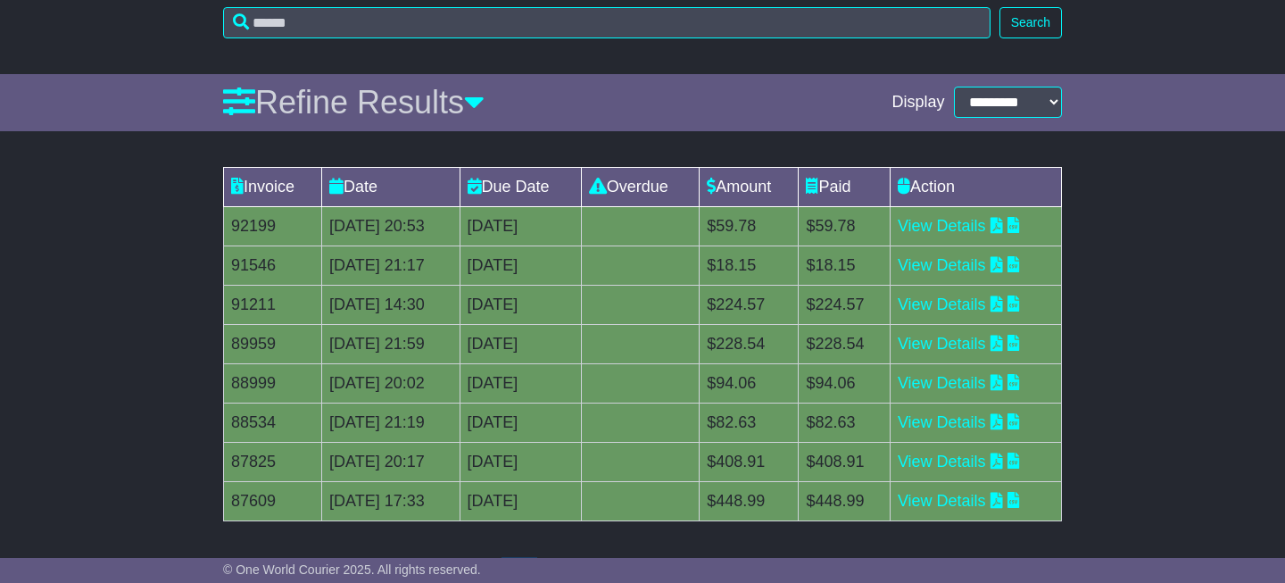
scroll to position [207, 0]
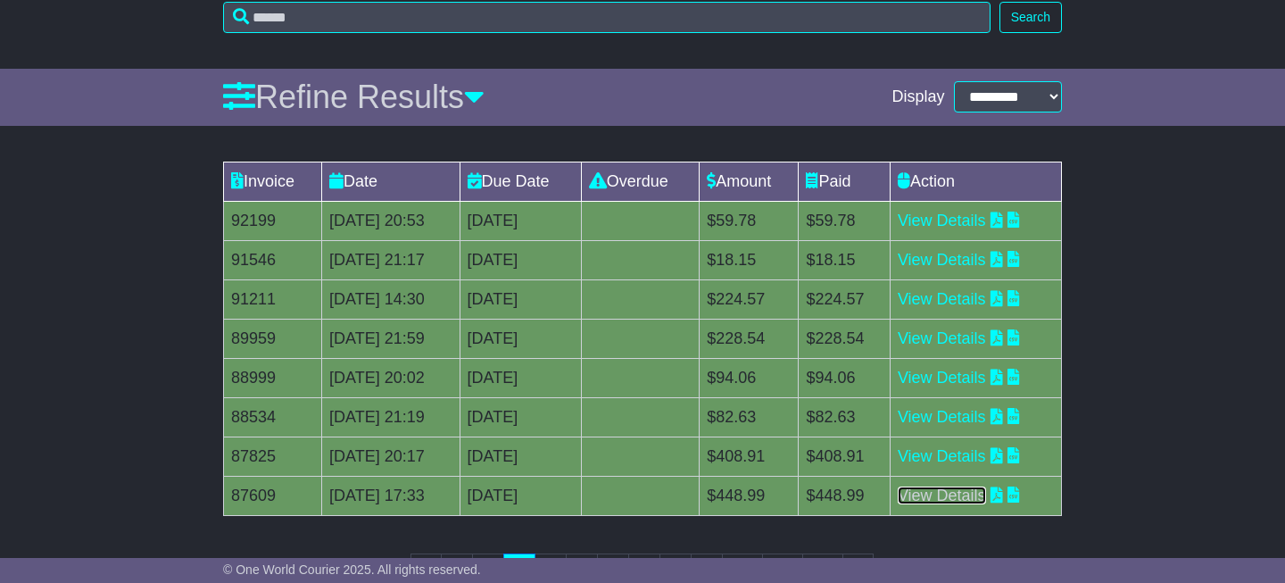
click at [953, 499] on link "View Details" at bounding box center [942, 495] width 88 height 18
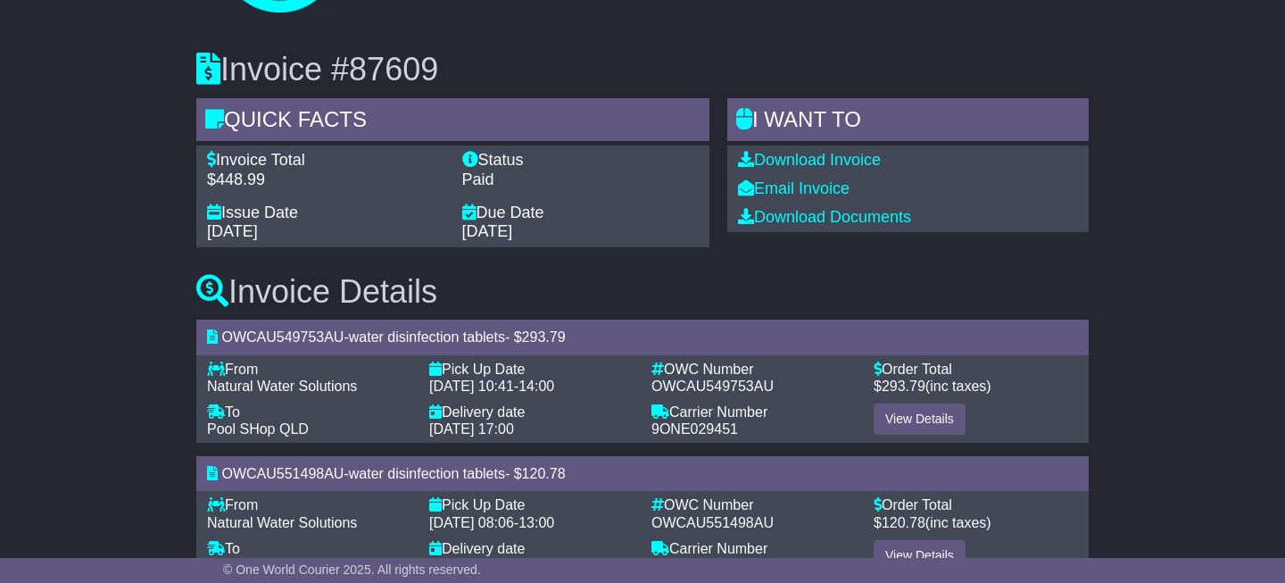
scroll to position [118, 0]
click at [922, 424] on link "View Details" at bounding box center [920, 417] width 92 height 31
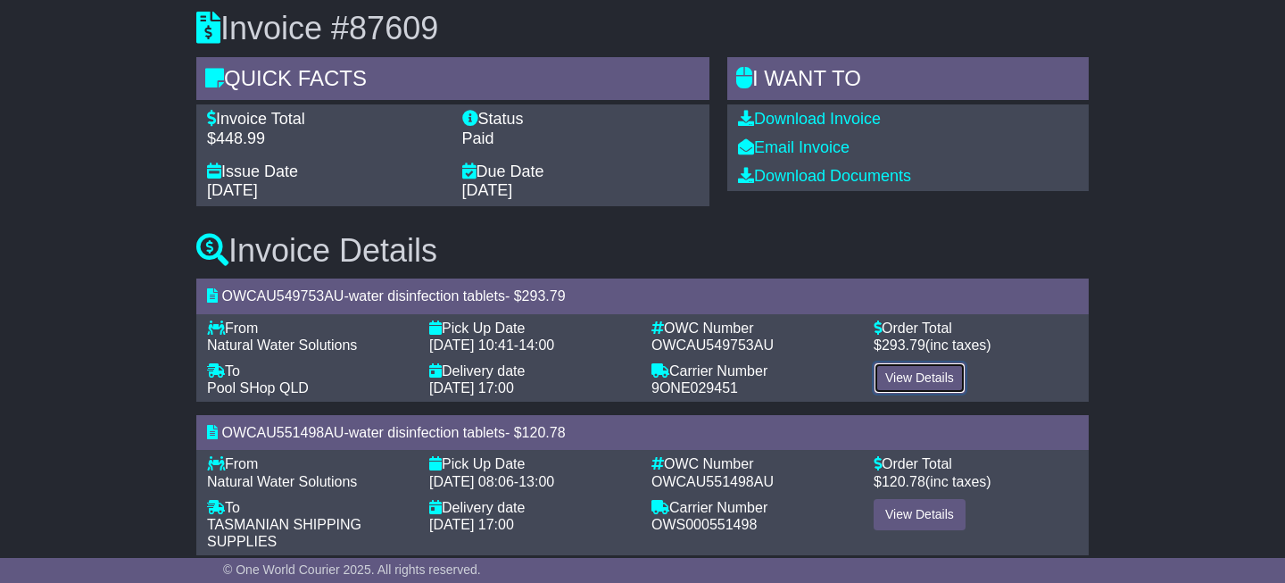
scroll to position [165, 0]
